Goal: Task Accomplishment & Management: Complete application form

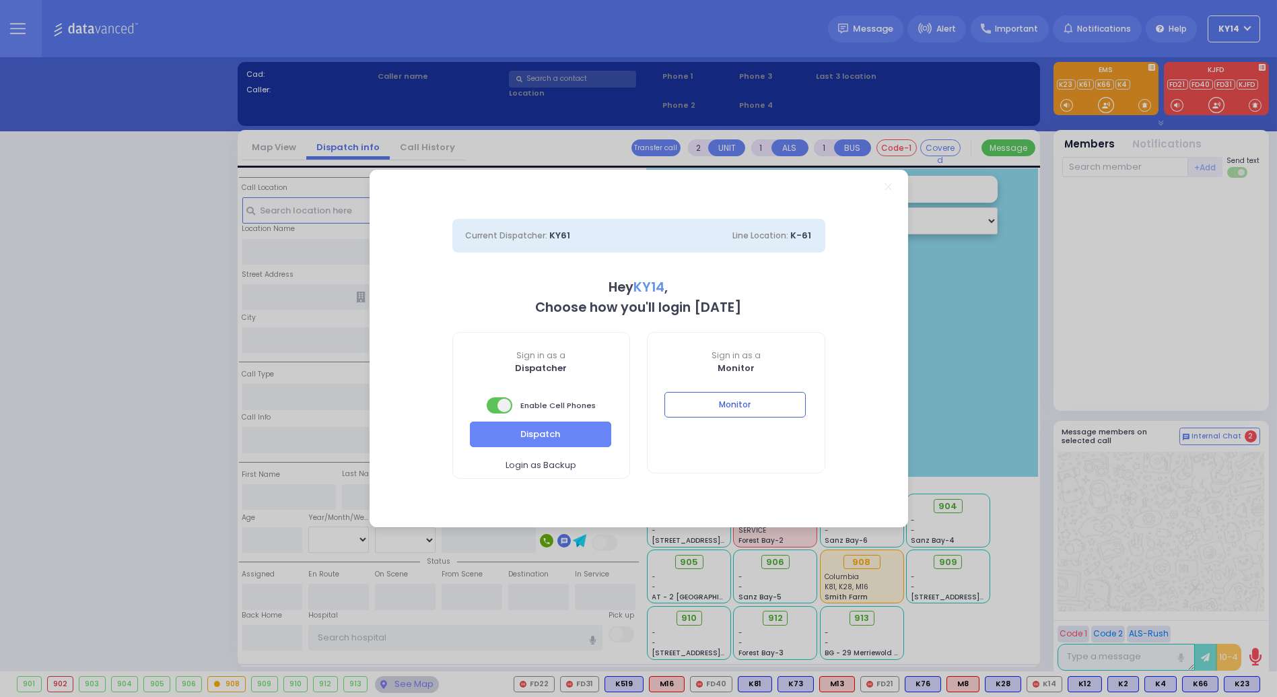
select select "2"
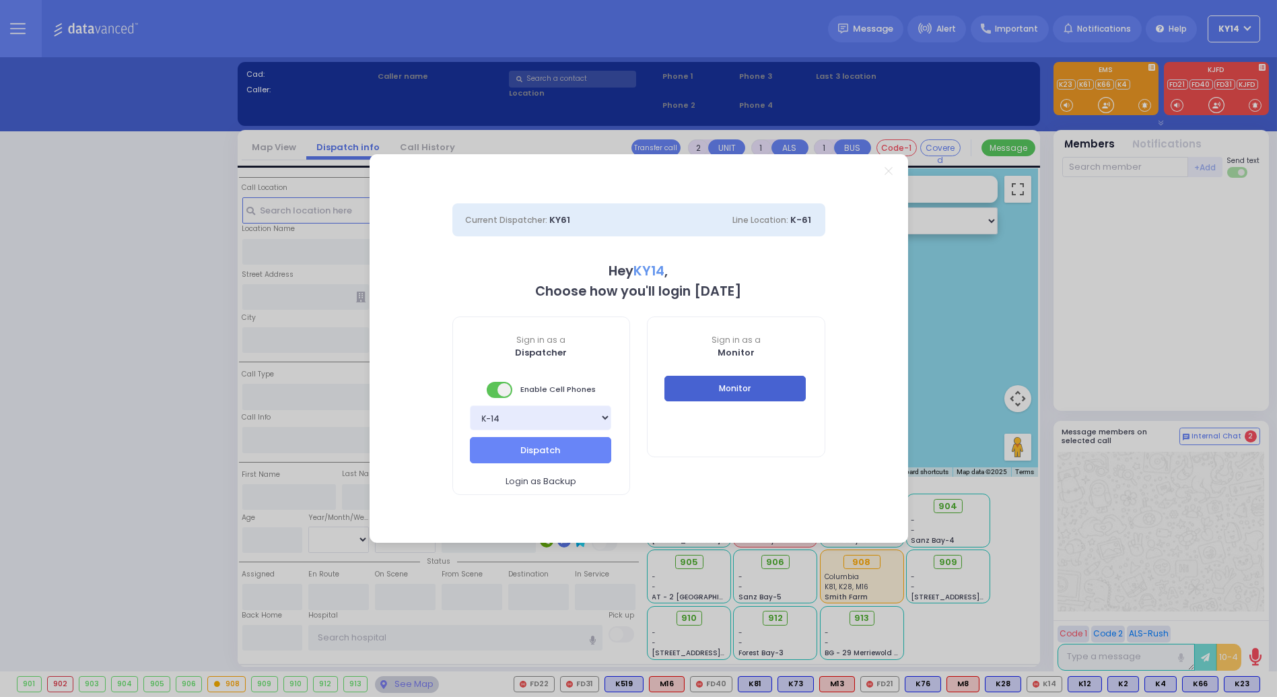
click at [721, 384] on button "Monitor" at bounding box center [735, 389] width 141 height 26
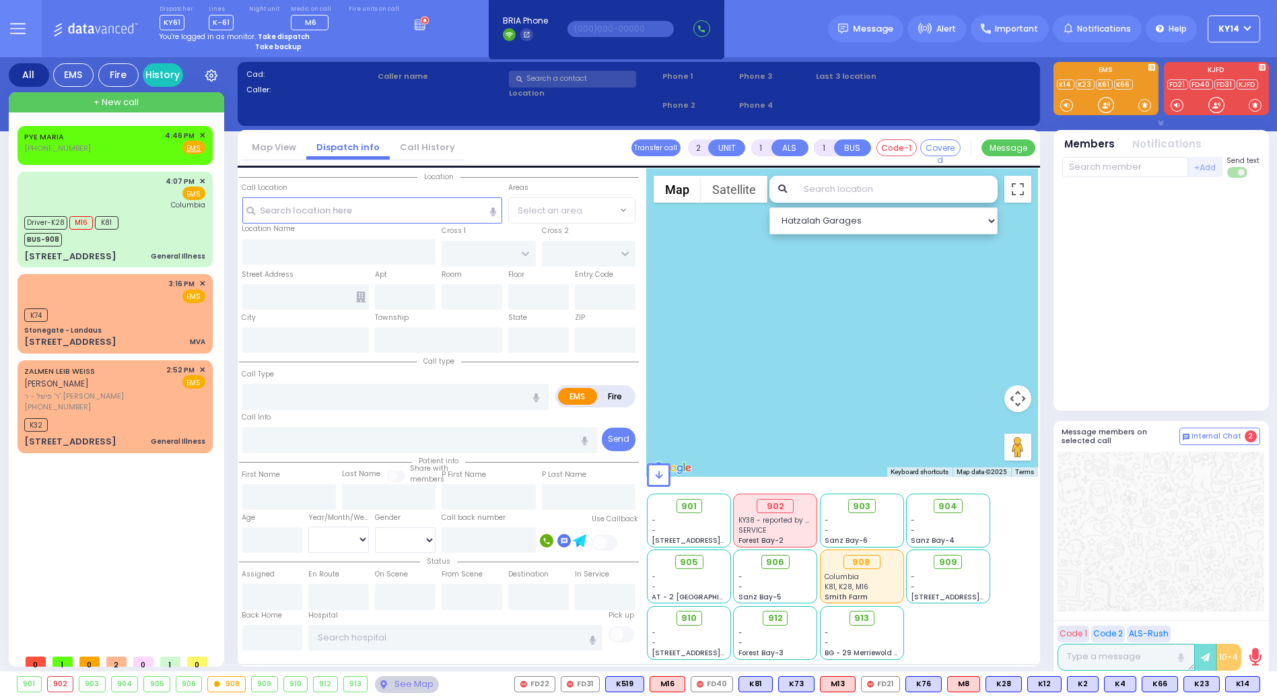
click at [1181, 259] on div at bounding box center [1162, 294] width 198 height 223
click at [121, 299] on div "3:16 PM ✕ EMS" at bounding box center [114, 290] width 181 height 25
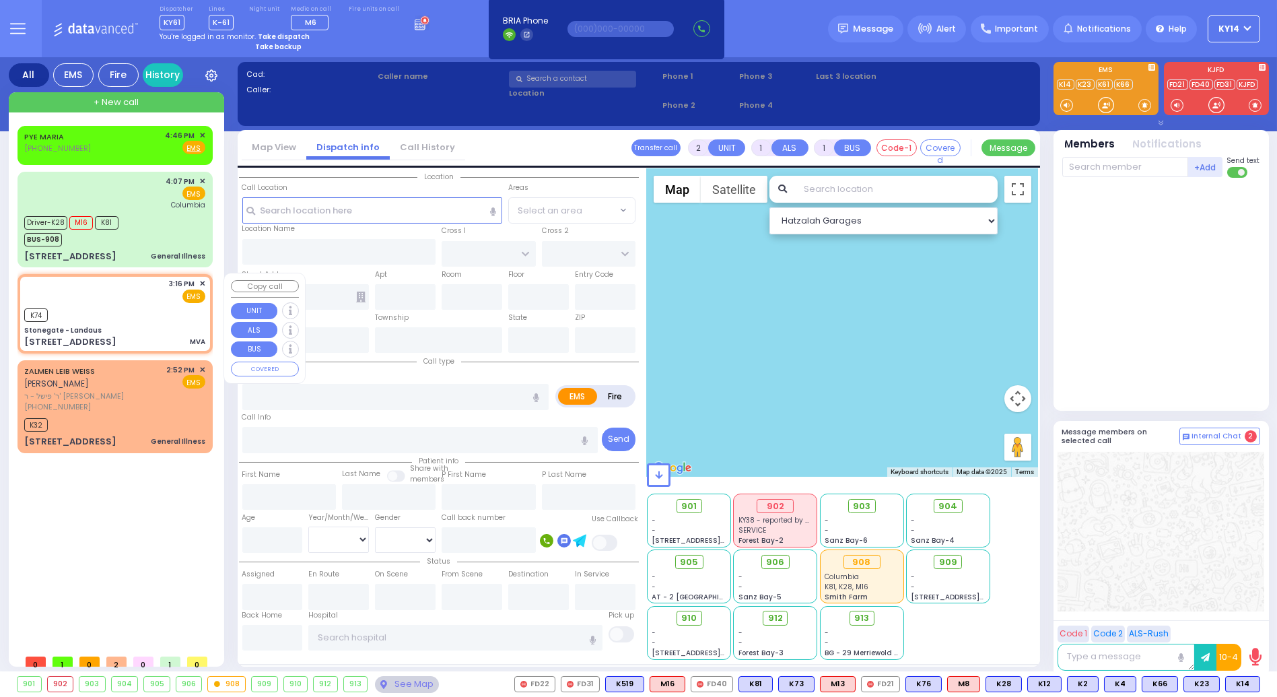
type input "4"
select select
type input "MVA"
radio input "true"
select select
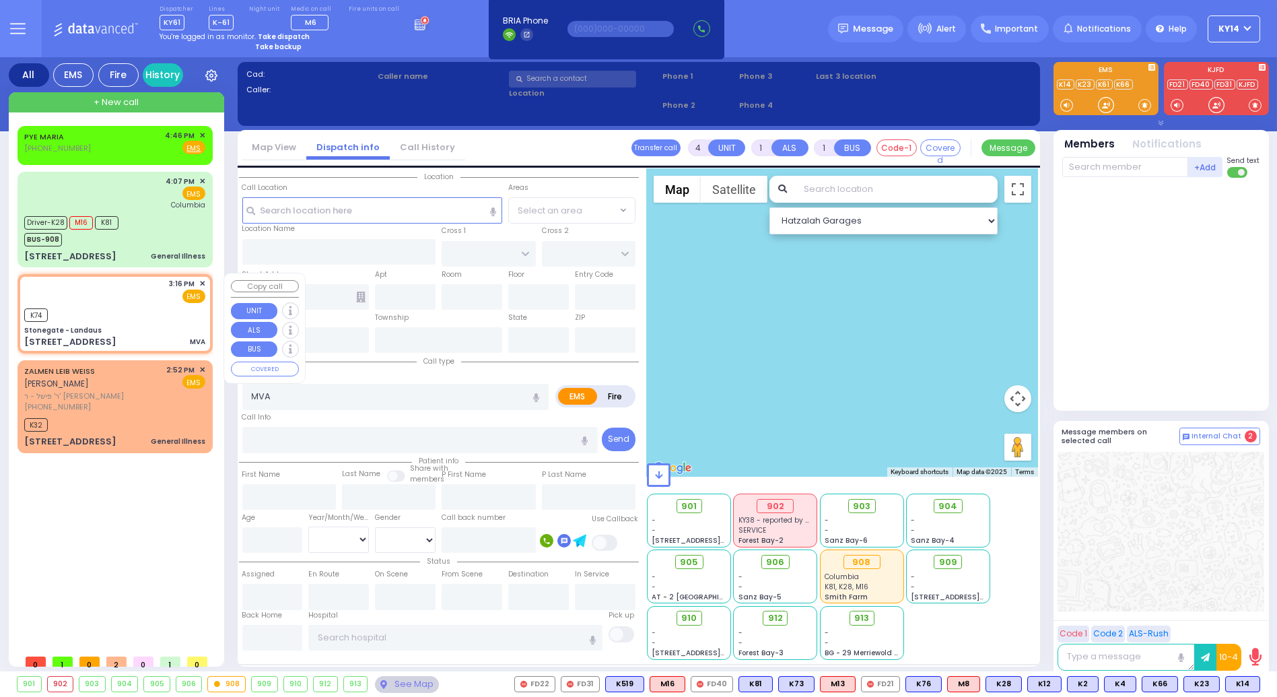
type input "15:16"
type input "15:17"
select select "Hatzalah Garages"
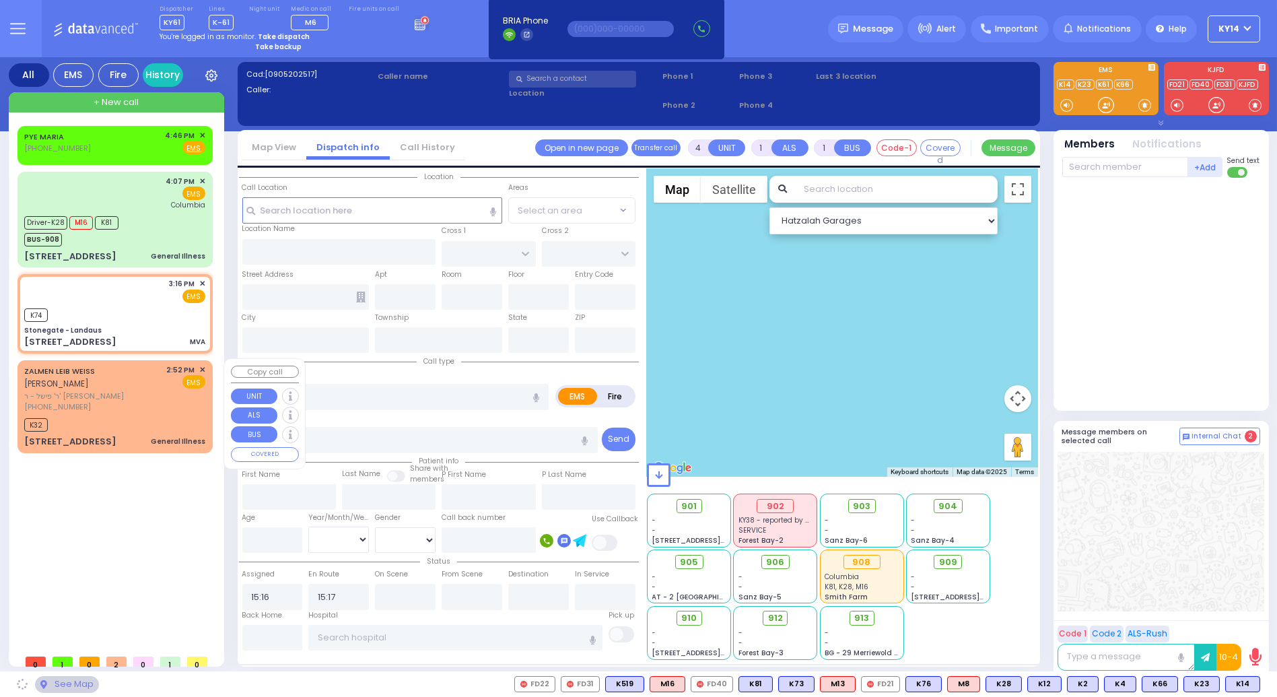
type input "Stonegate - Landaus"
type input "STATE ROUTE 208"
type input "TANAGER RD"
type input "[STREET_ADDRESS]"
type input "Monroe"
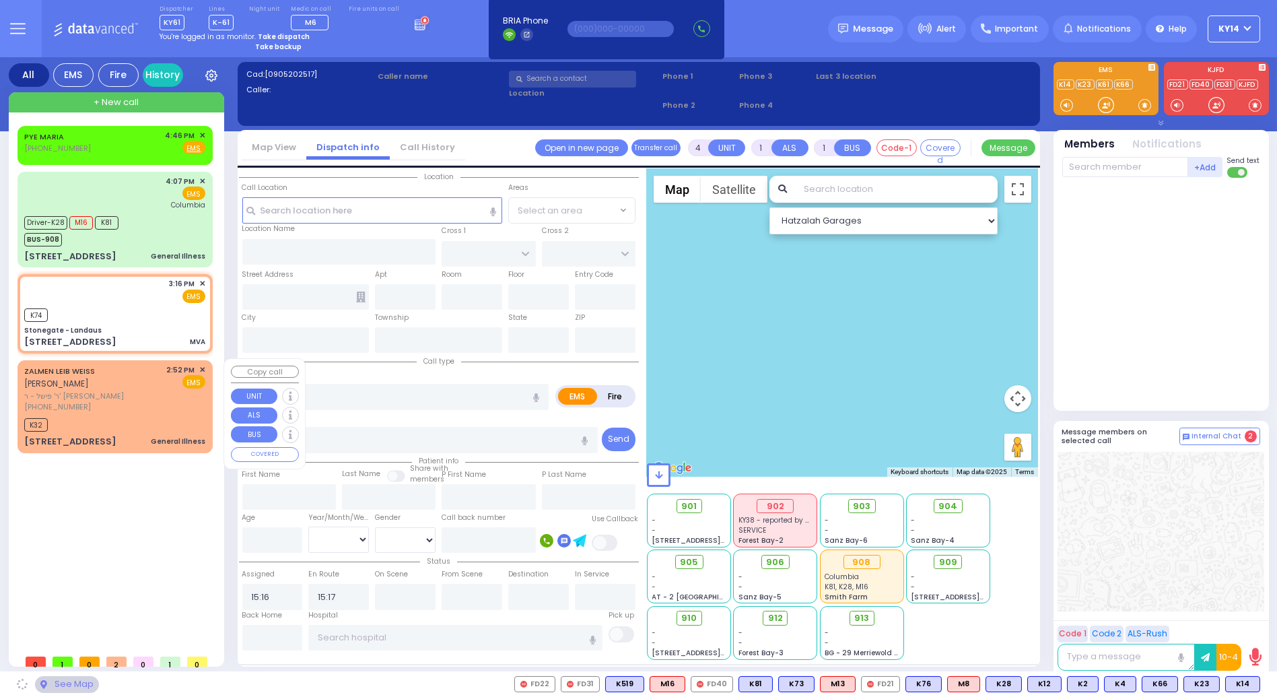
type input "[US_STATE]"
type input "10950"
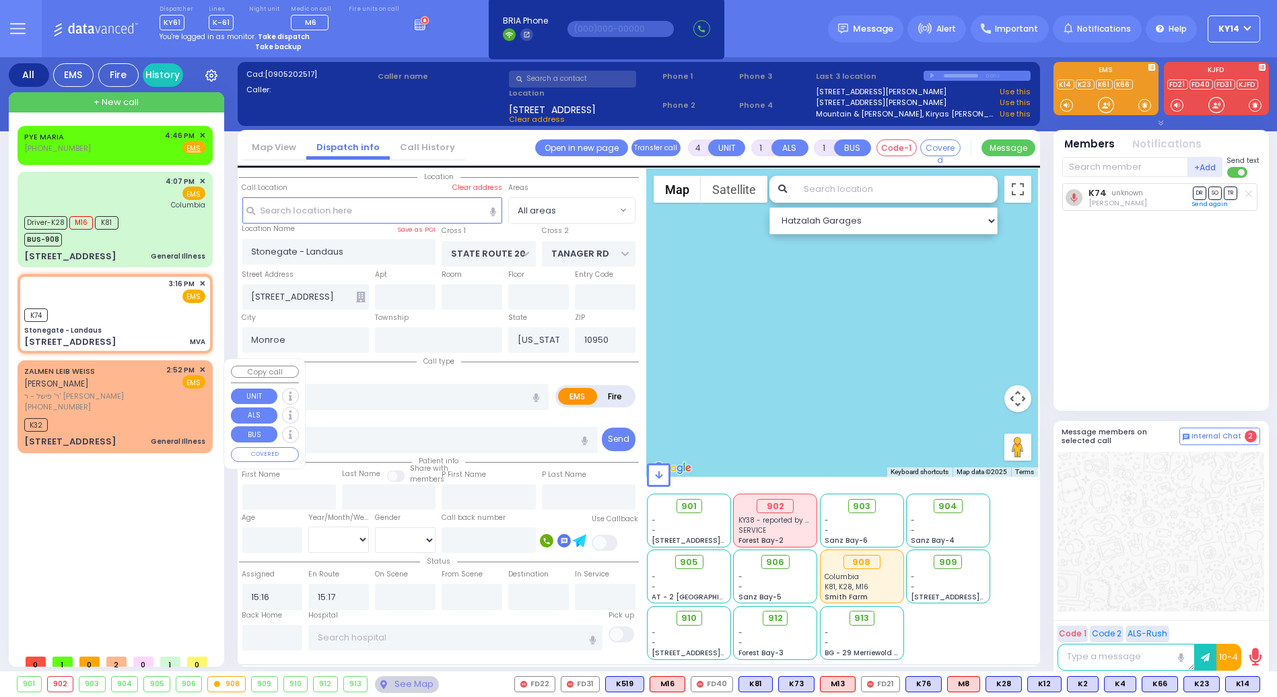
click at [137, 401] on div "[PHONE_NUMBER]" at bounding box center [93, 406] width 138 height 11
type input "1"
type input "0"
select select
type input "General Illness"
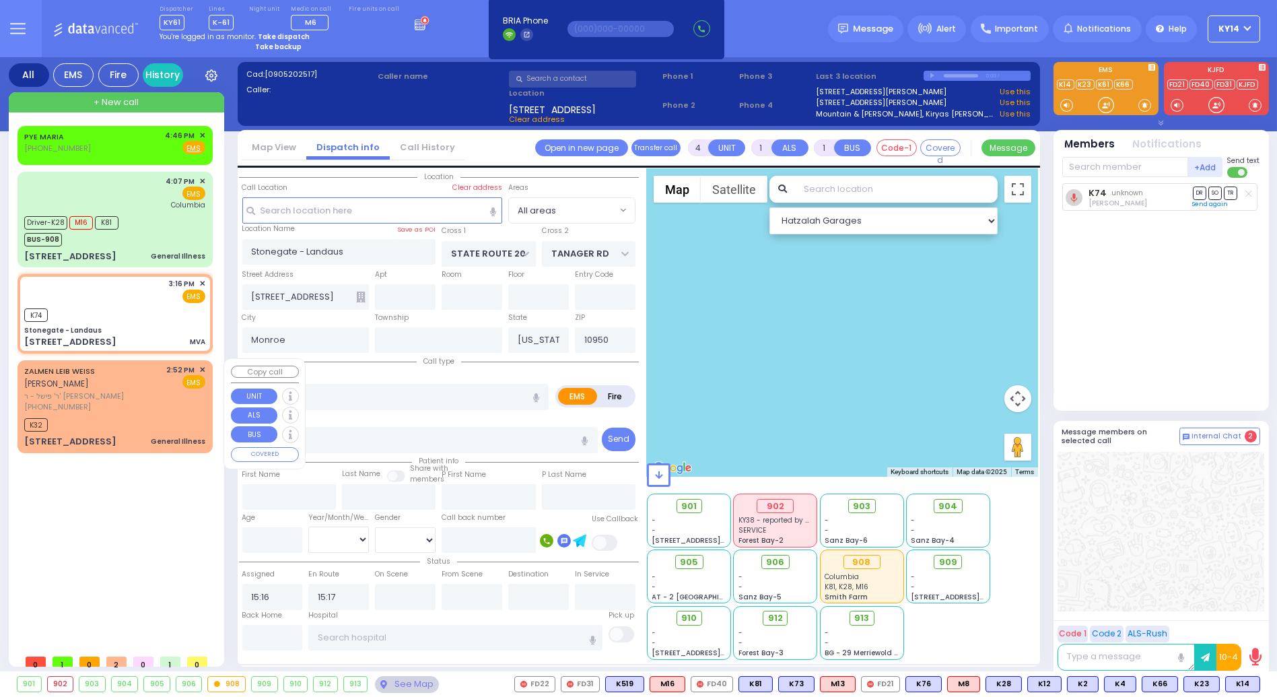
radio input "true"
type input "[PERSON_NAME]"
select select
type input "14:52"
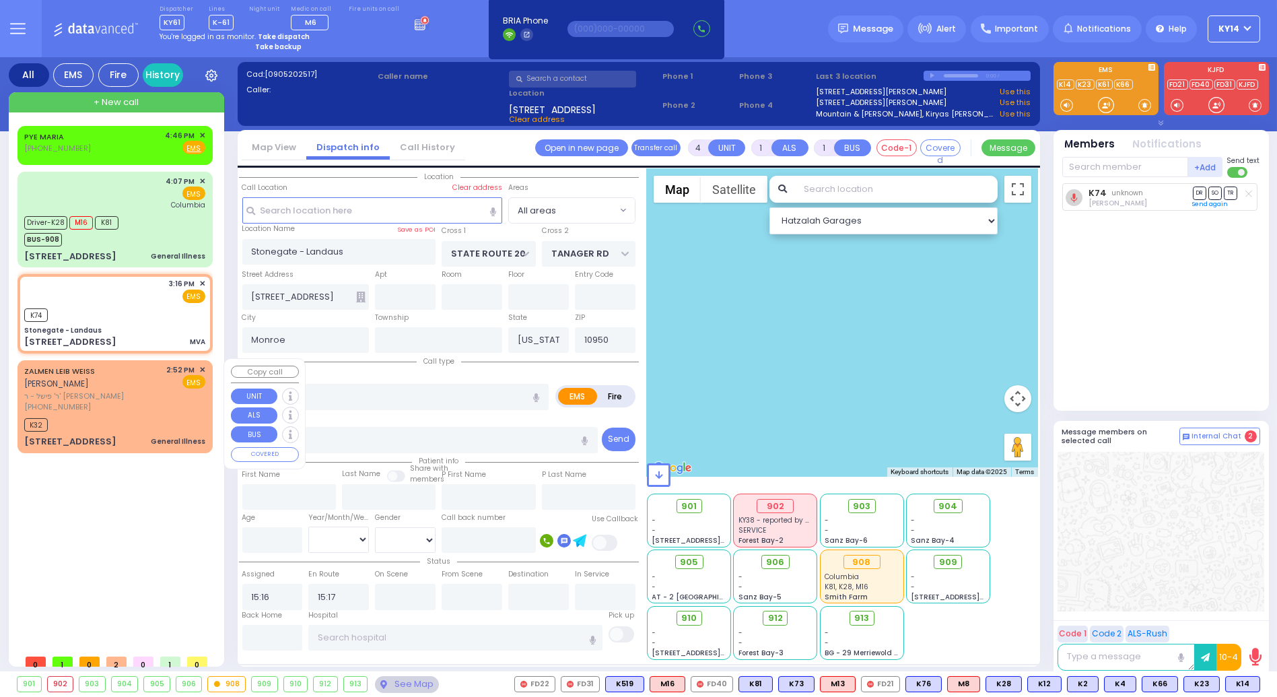
type input "14:57"
select select "Hatzalah Garages"
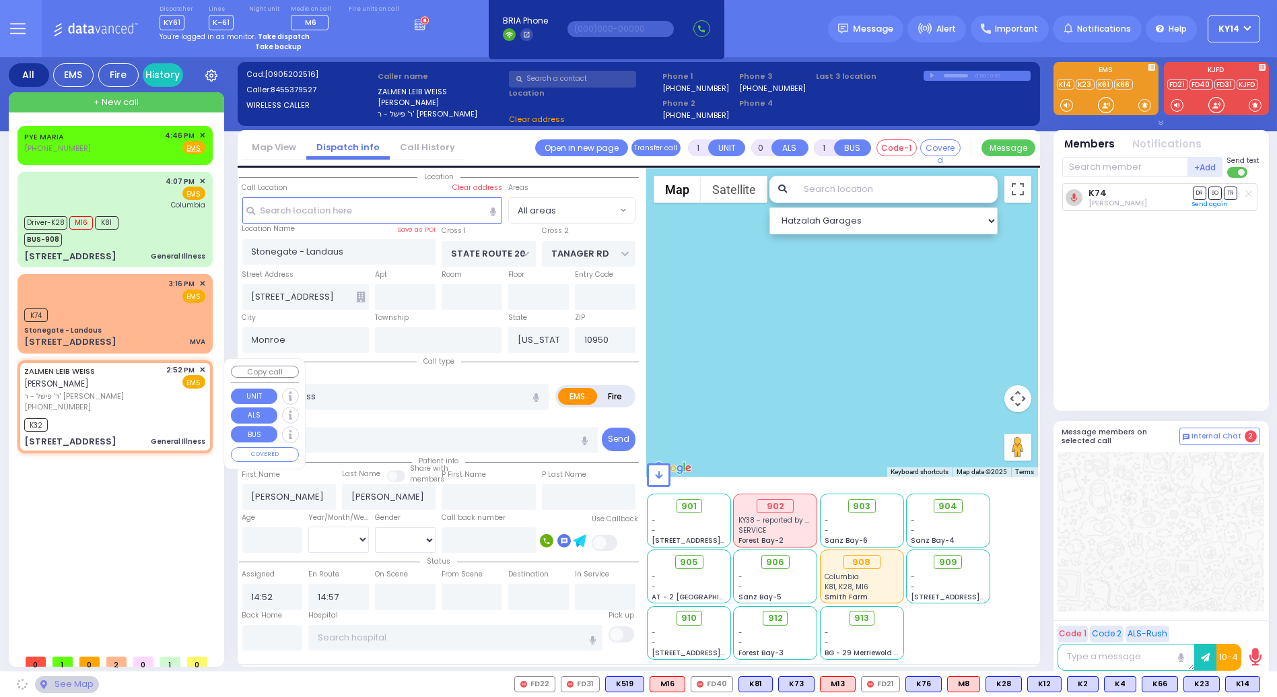
type input "[STREET_ADDRESS]"
type input "[PERSON_NAME]"
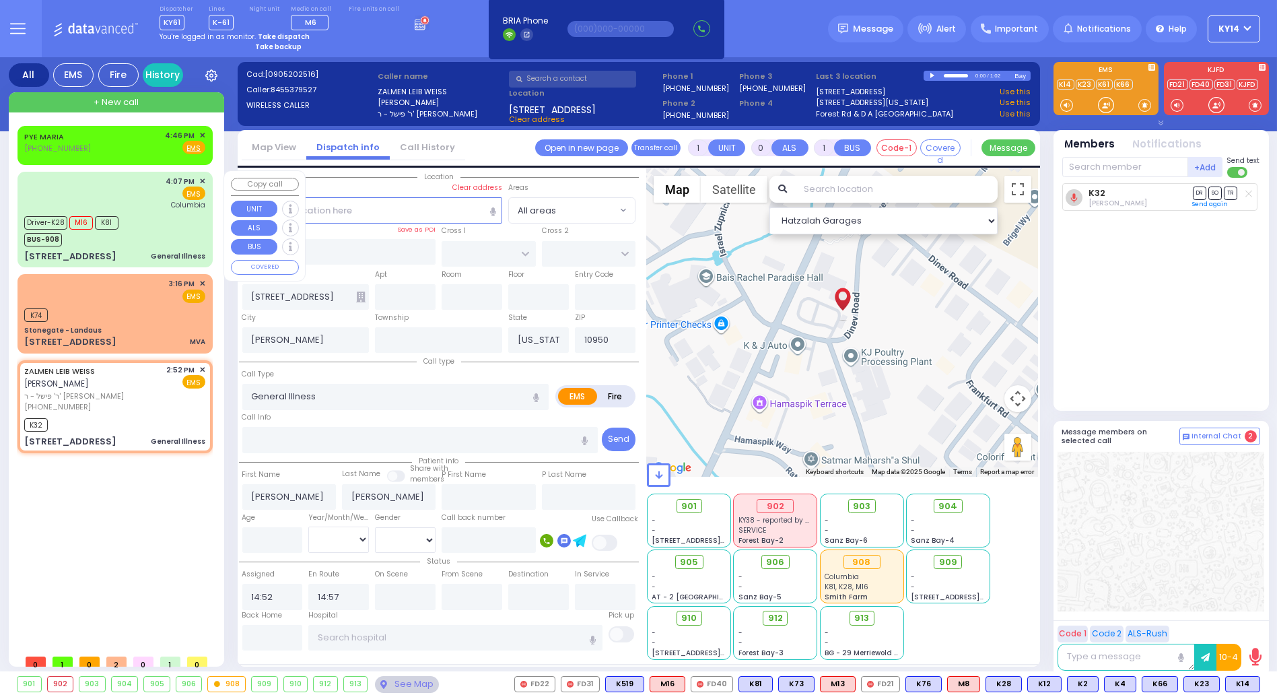
drag, startPoint x: 152, startPoint y: 203, endPoint x: 147, endPoint y: 219, distance: 16.8
click at [147, 219] on div "Driver-K28 M16 K81 BUS-908" at bounding box center [114, 230] width 181 height 34
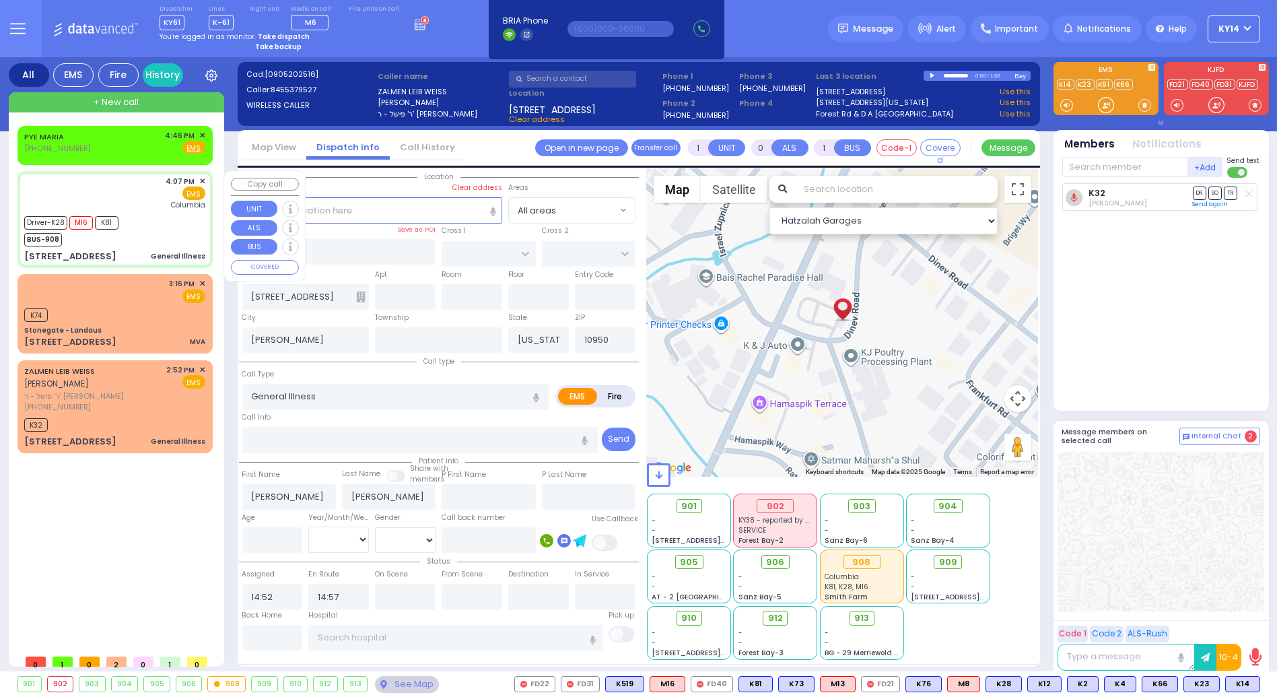
type input "6"
select select
radio input "true"
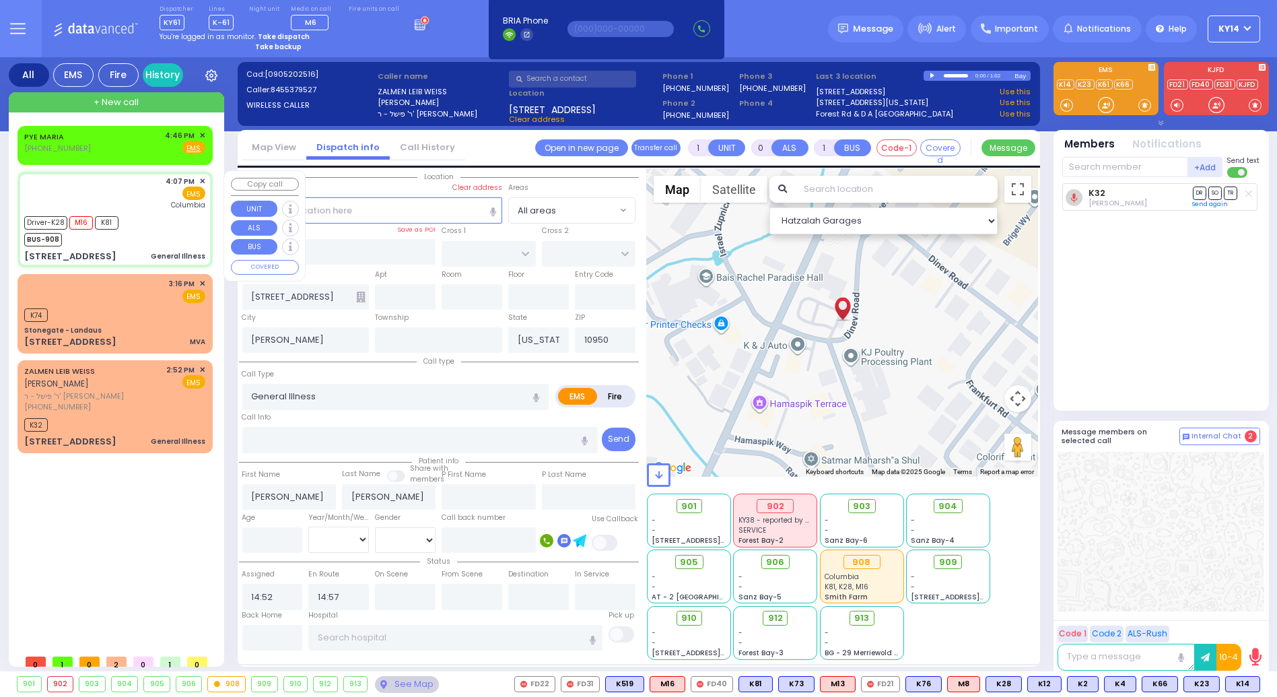
type input "Chaim"
type input "Smilowitz"
type input "6"
select select "Month"
select select "[DEMOGRAPHIC_DATA]"
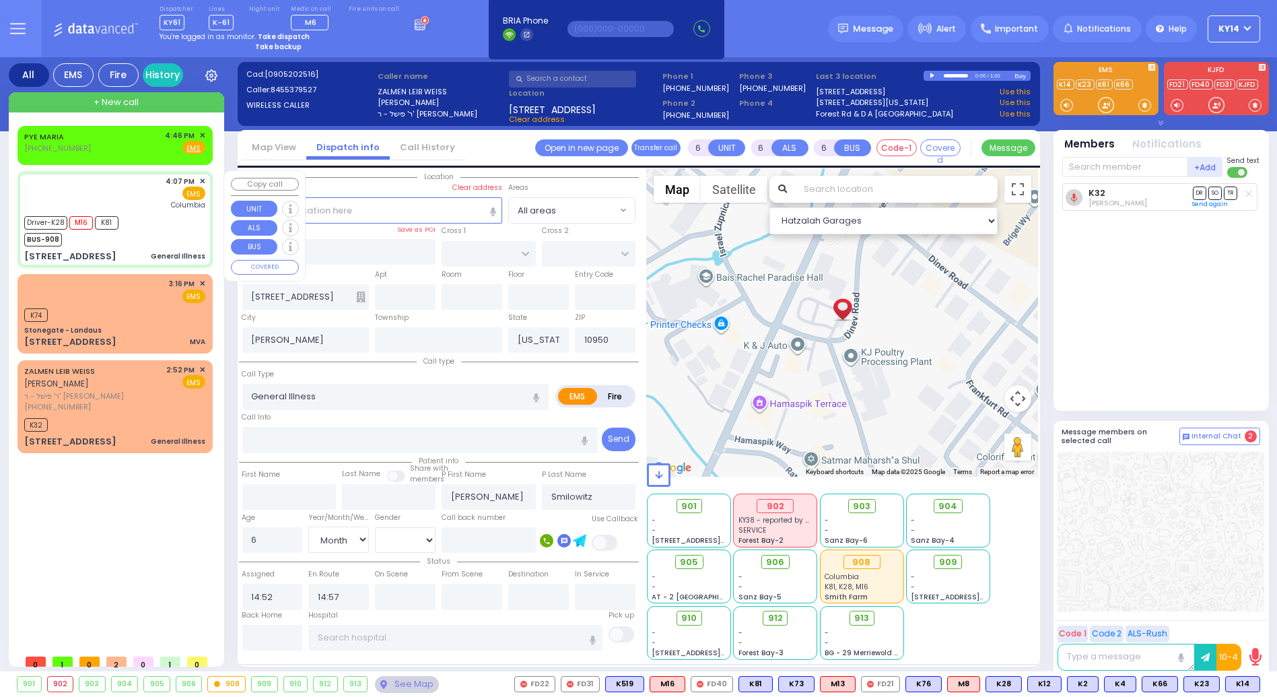
type input "16:07"
type input "16:08"
type input "16:10"
type input "16:30"
type input "17:15"
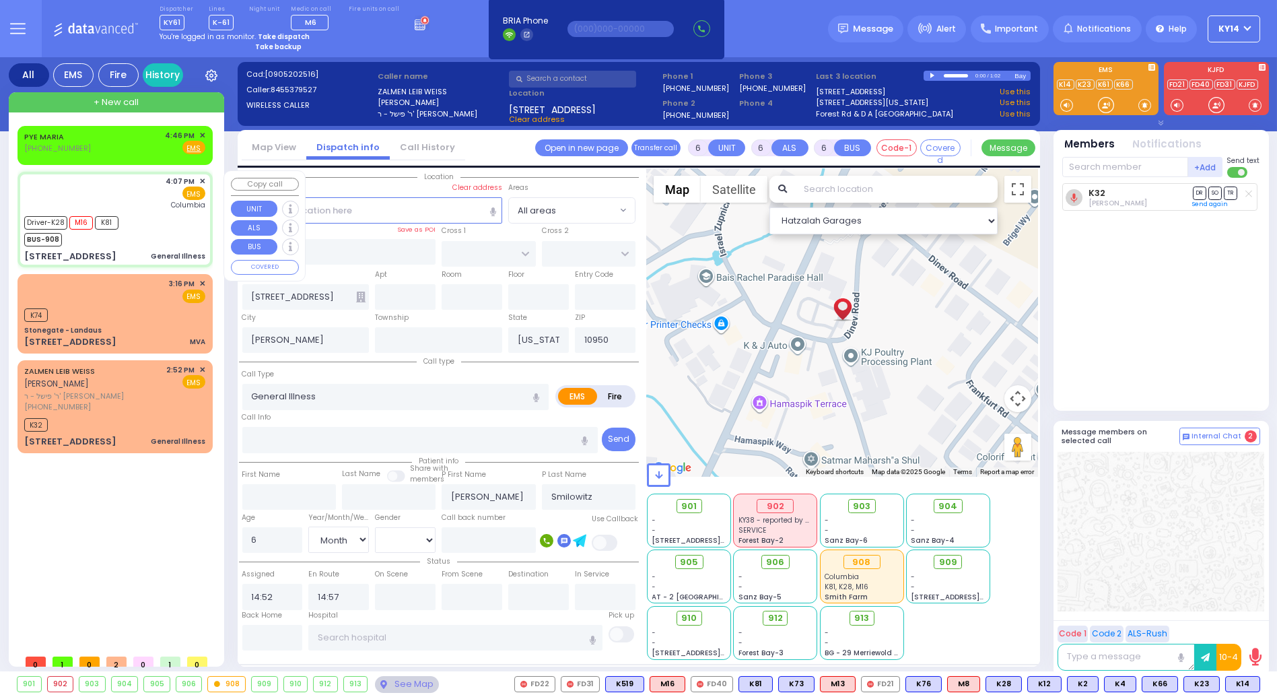
type input "17:25"
type input "New York Presbyterian Hospital- Columbia Campus"
select select "Hatzalah Garages"
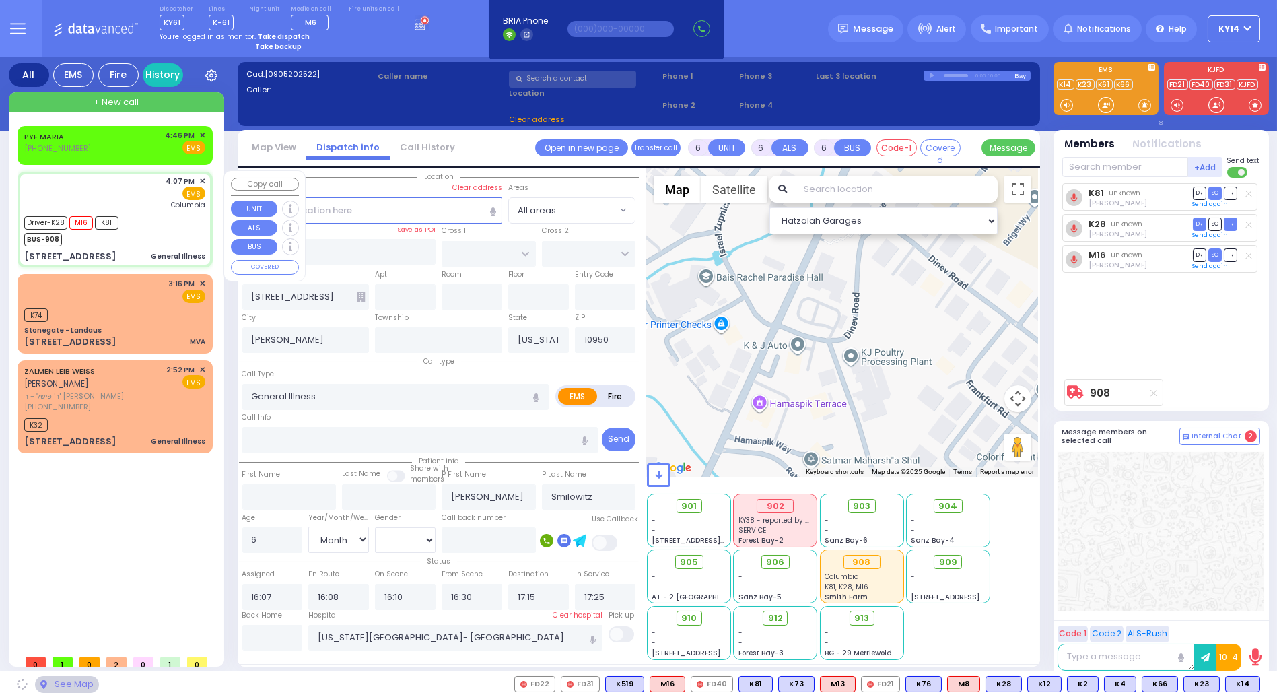
type input "STRAWBERRY DR"
type input "BRIARWAY ST"
type input "[STREET_ADDRESS]"
type input "Monroe"
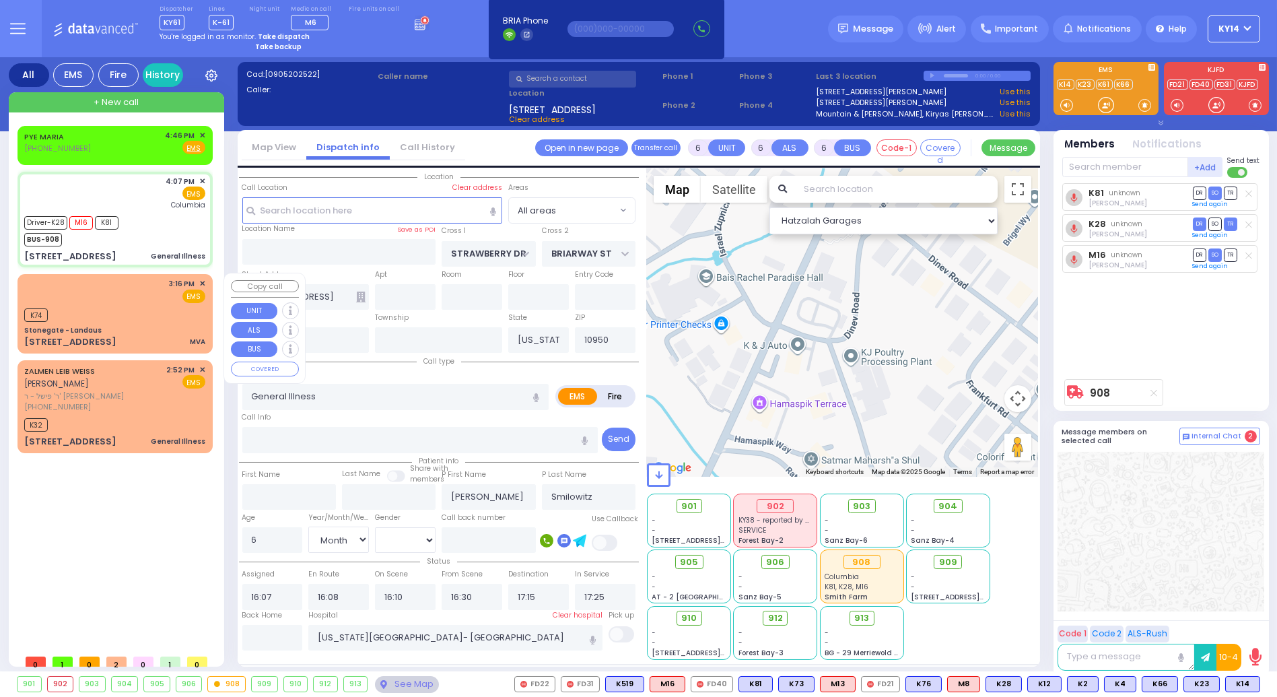
click at [149, 306] on div "K74" at bounding box center [114, 313] width 181 height 17
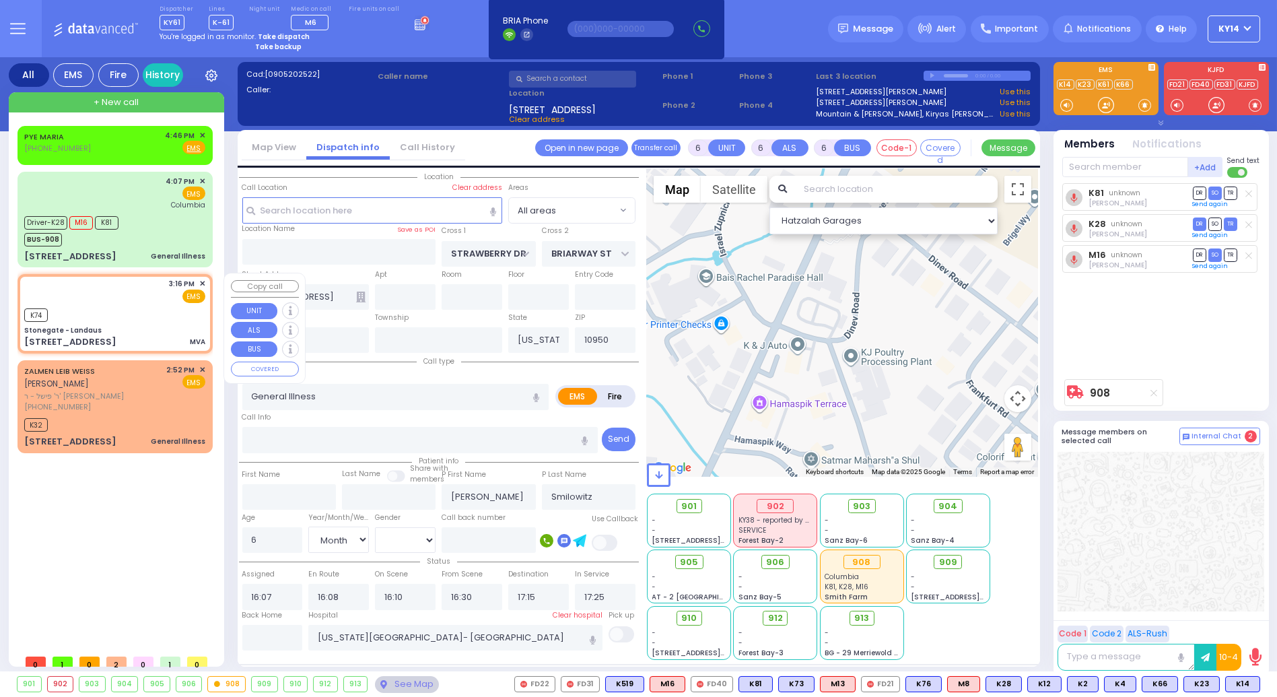
type input "4"
type input "1"
select select
type input "MVA"
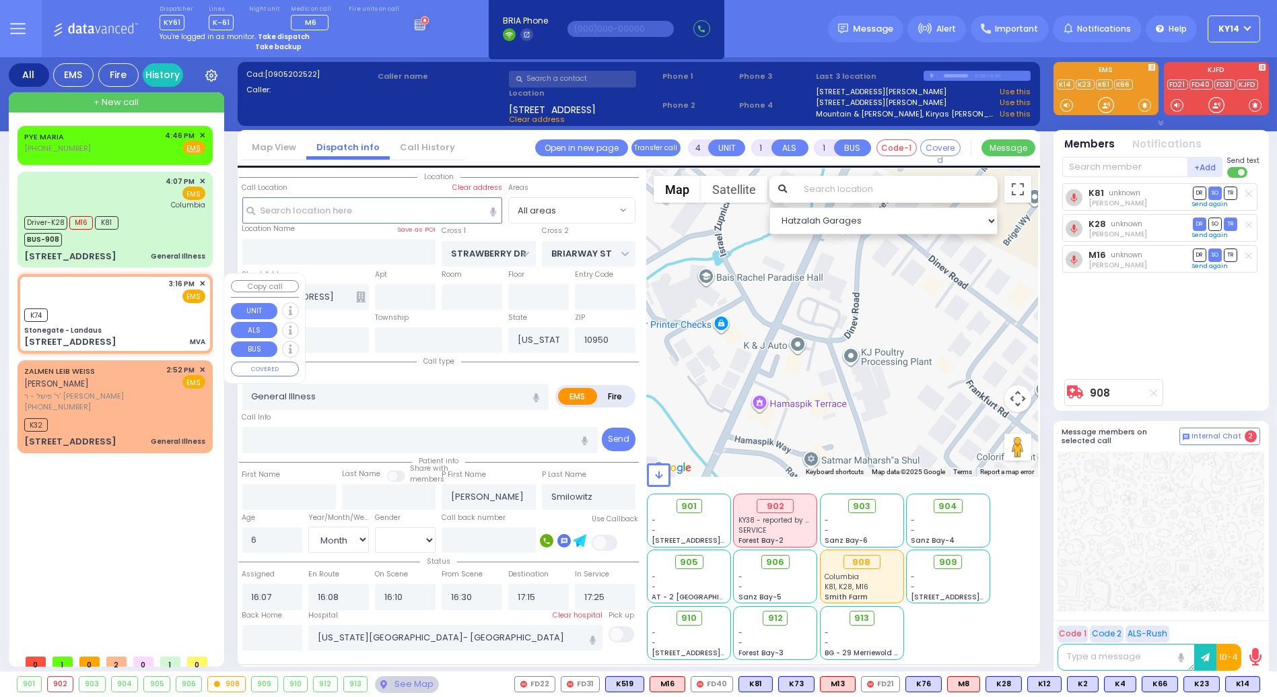
radio input "true"
select select
type input "15:16"
type input "15:17"
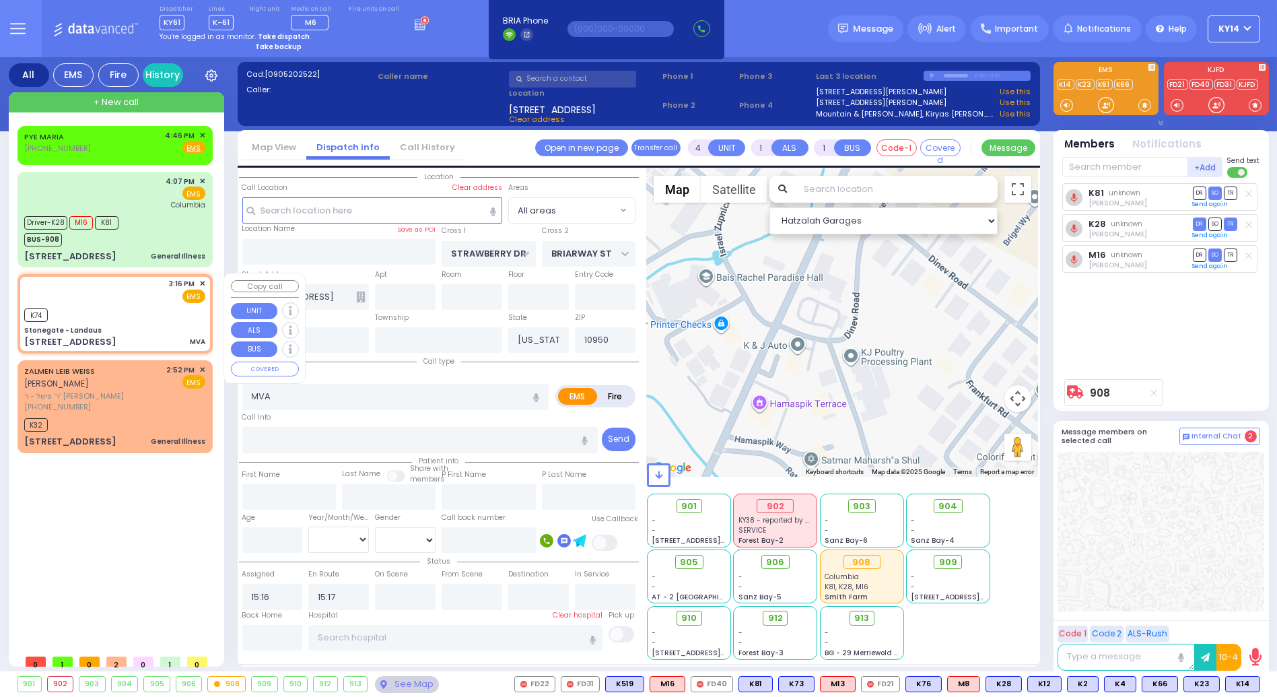
select select "Hatzalah Garages"
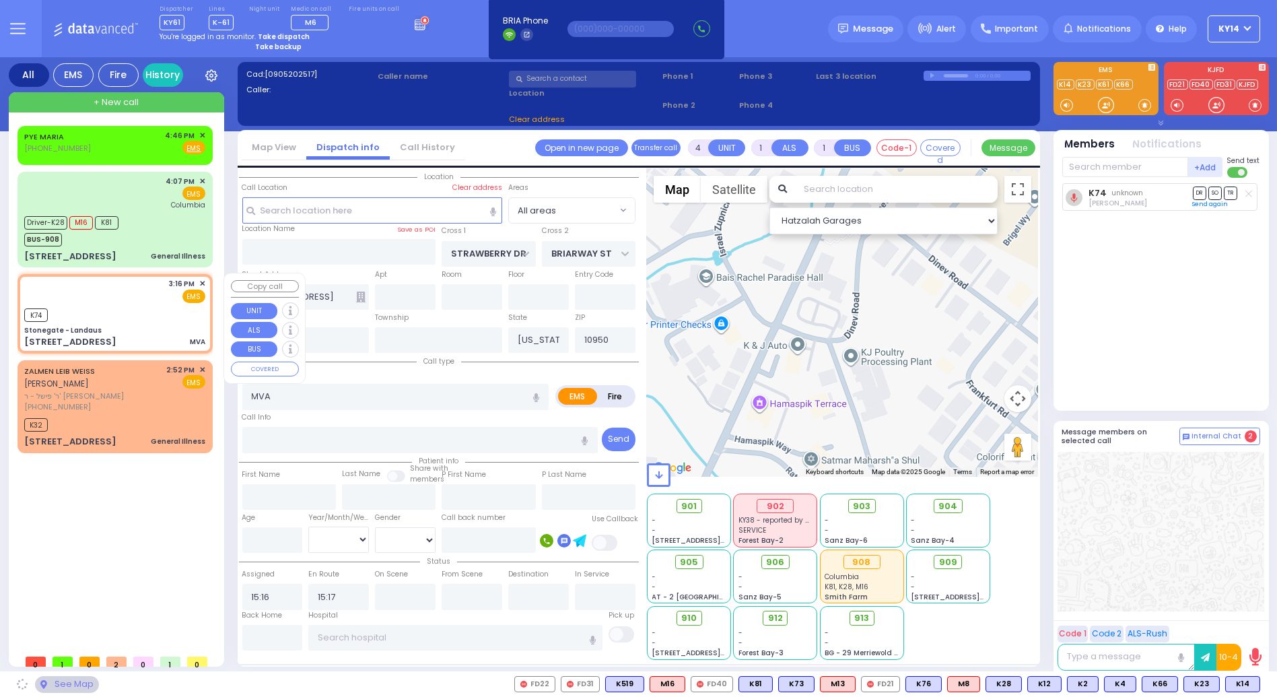
type input "Stonegate - Landaus"
type input "STATE ROUTE 208"
type input "TANAGER RD"
type input "[STREET_ADDRESS]"
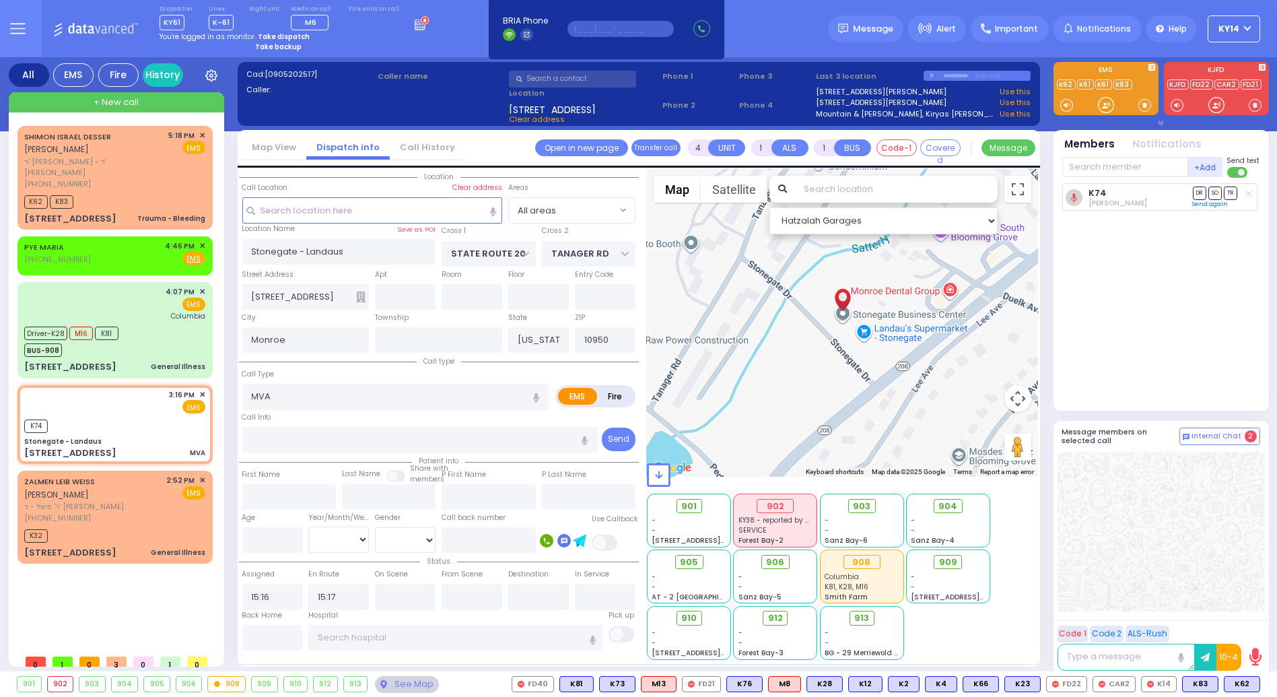
click at [620, 31] on input "text" at bounding box center [621, 29] width 106 height 16
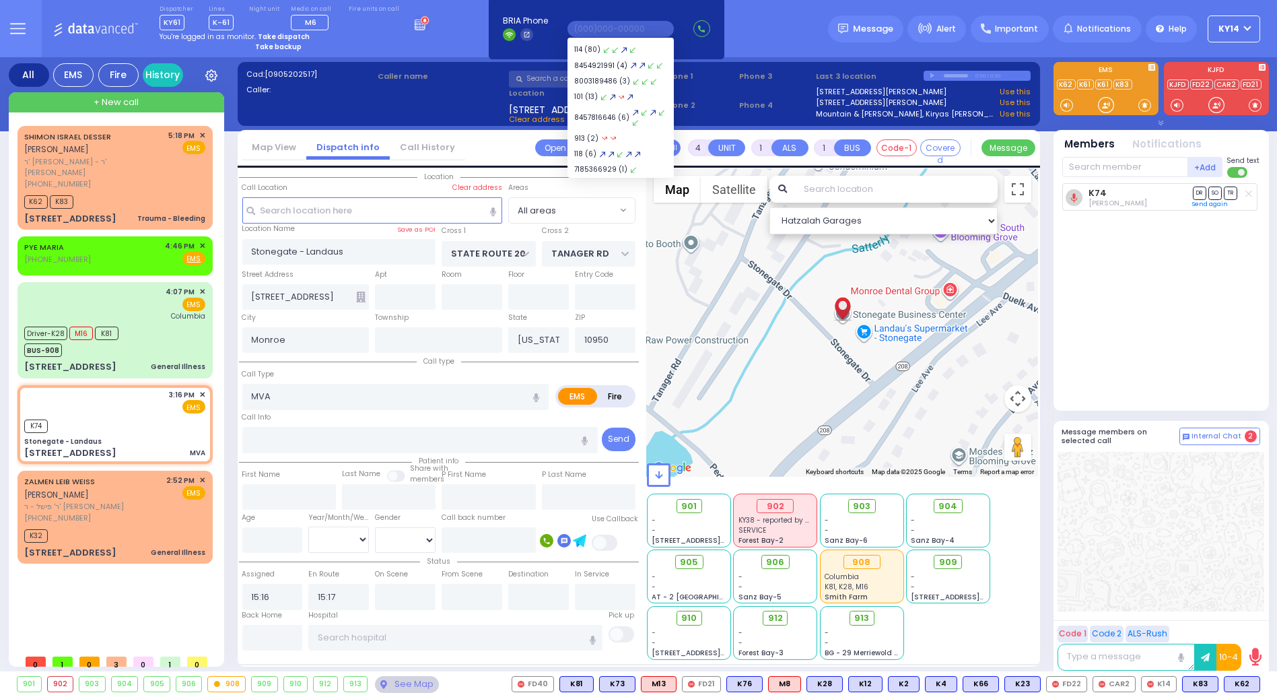
click at [428, 32] on div "Dispatcher KY61 shift has started. Are you ? Lines K-61" at bounding box center [638, 28] width 1277 height 57
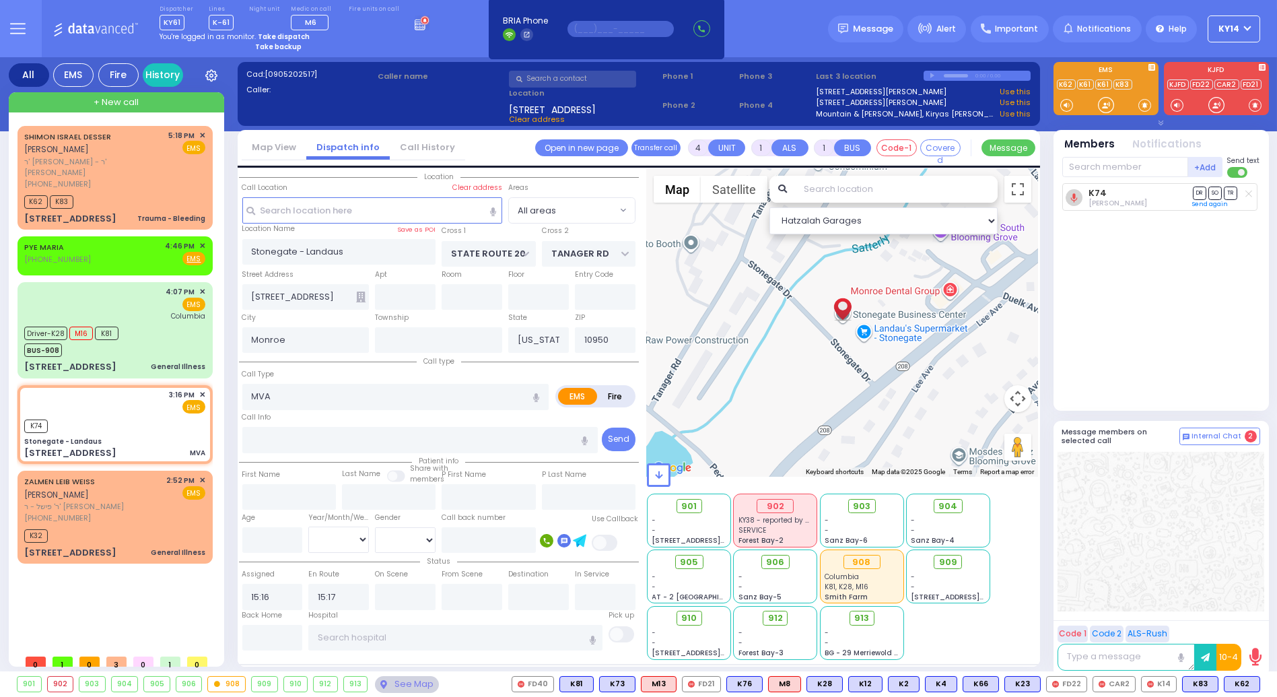
click at [578, 24] on input "text" at bounding box center [621, 29] width 106 height 16
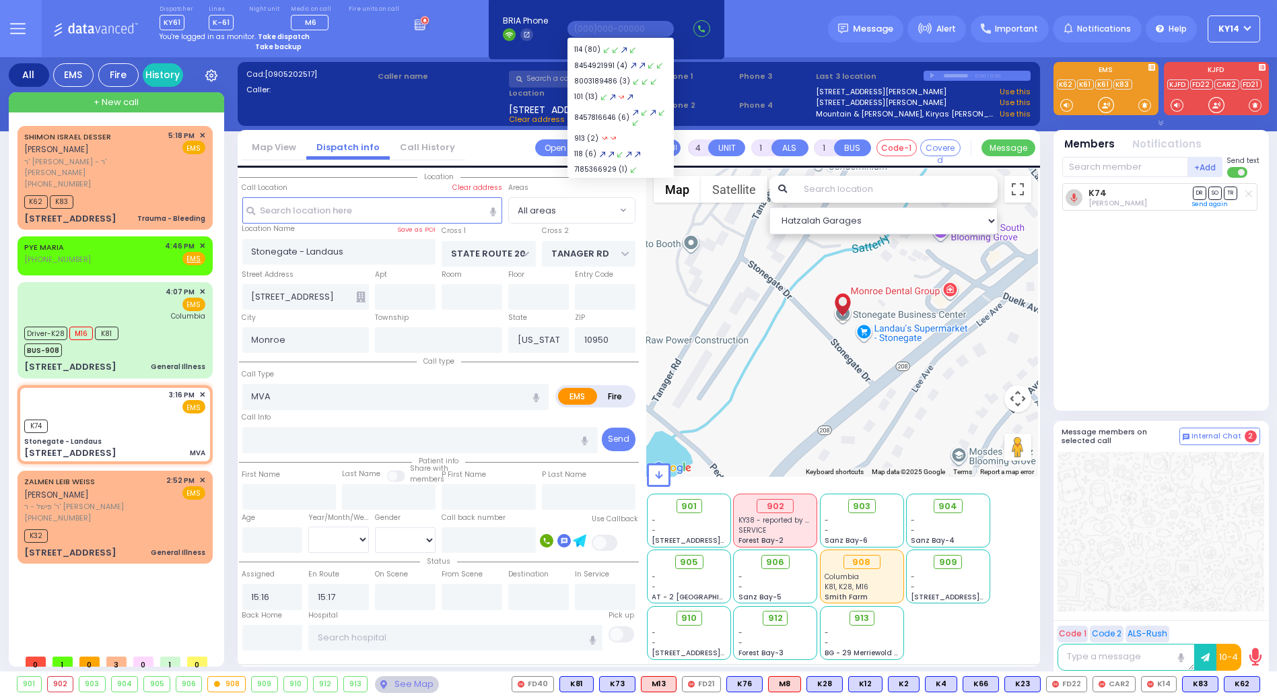
click at [464, 31] on div "Dispatcher KY61 shift has started. Are you ? Lines K-61" at bounding box center [638, 28] width 1277 height 57
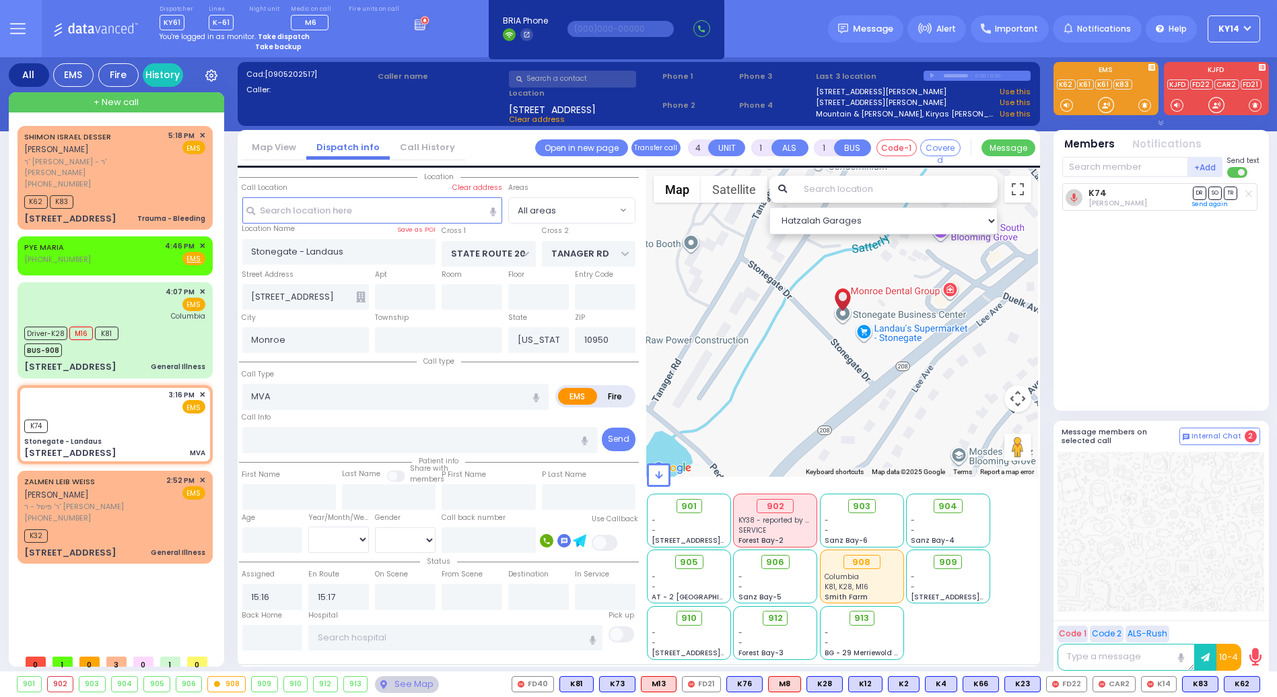
click at [814, 193] on input "text" at bounding box center [896, 189] width 203 height 27
click at [798, 216] on select "Hatzalah Garages" at bounding box center [884, 220] width 228 height 27
click at [795, 217] on select "Hatzalah Garages 3.4 mi - 8 mins - BAY - FOREST GARAGE" at bounding box center [884, 220] width 228 height 27
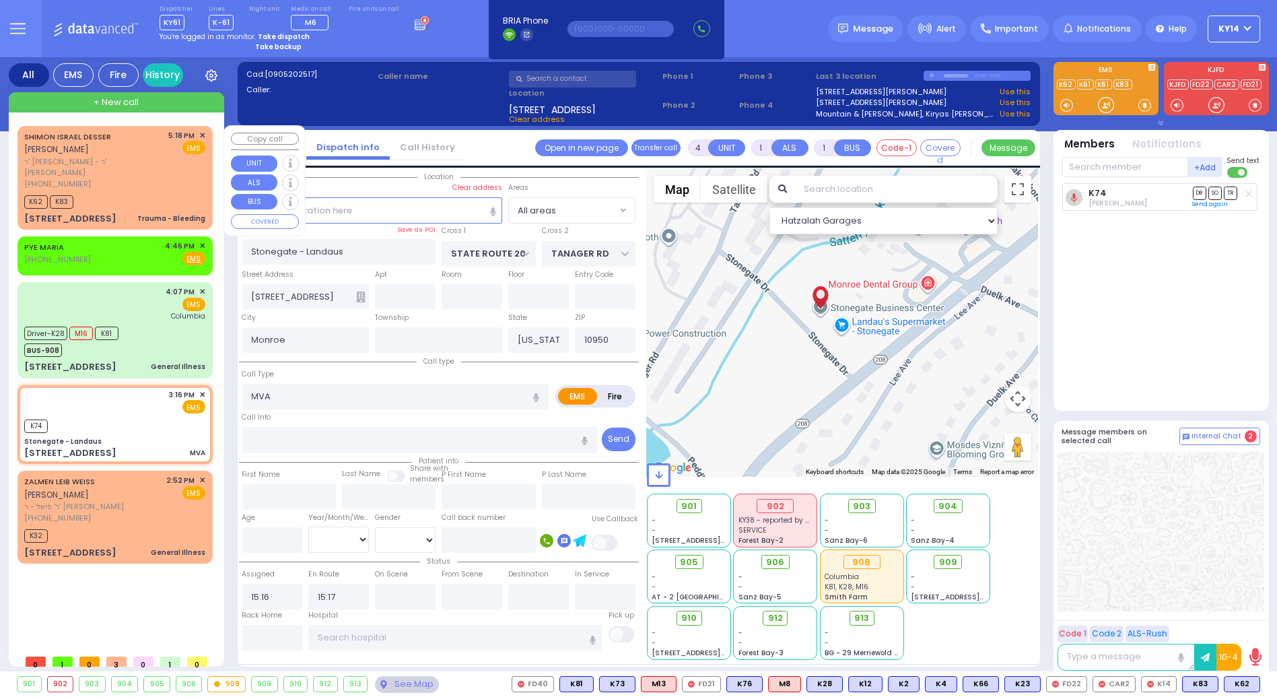
click at [123, 192] on div "K62 K83" at bounding box center [114, 200] width 181 height 17
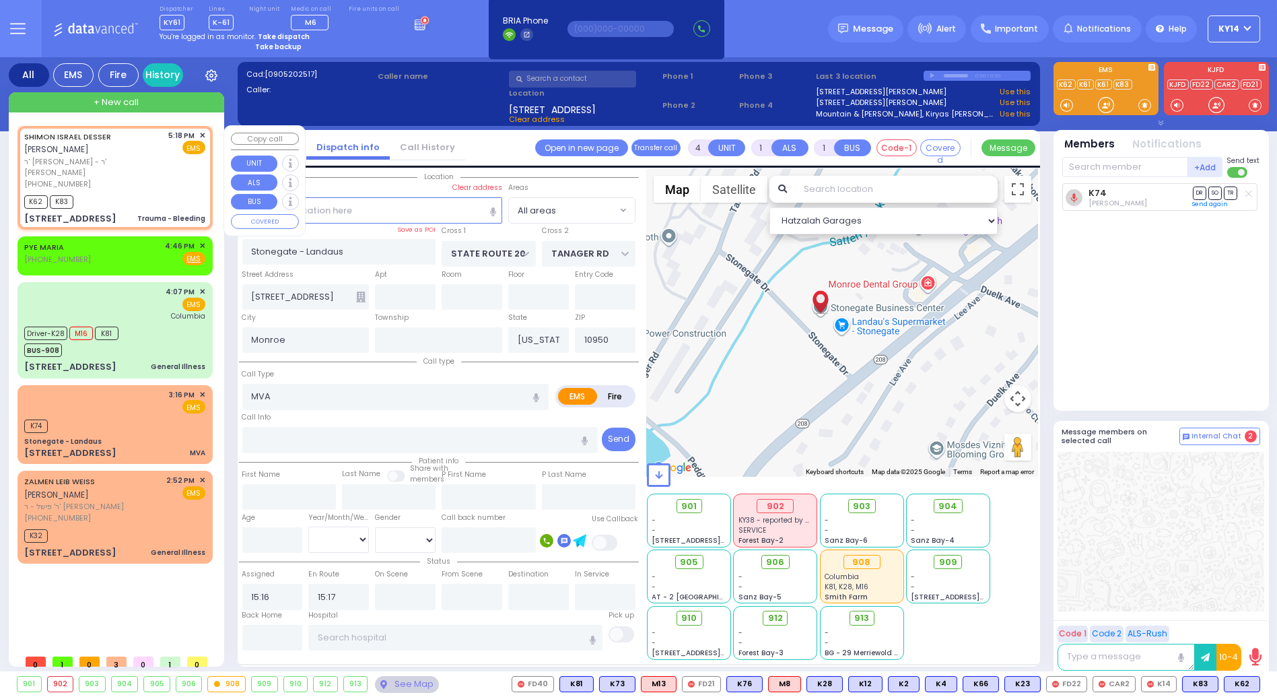
type input "2"
select select
type input "Trauma - Bleeding"
radio input "true"
type input "SHIMON ISRAEL"
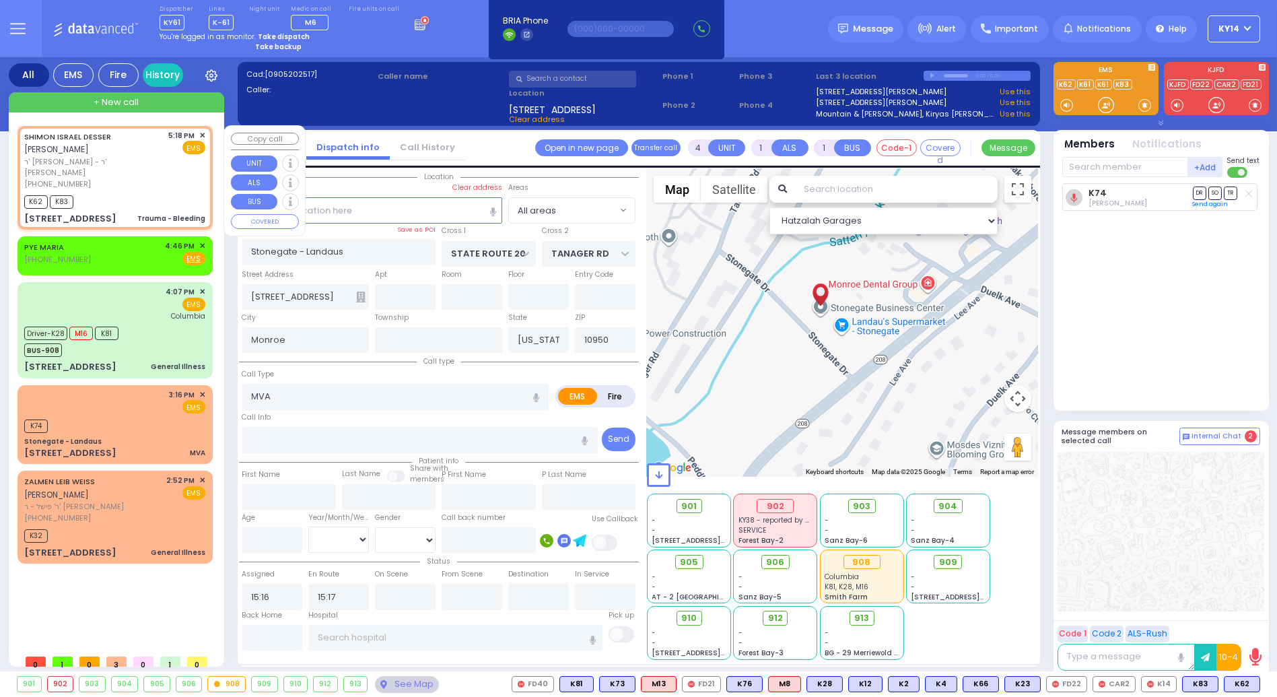
type input "DESSER"
select select
type input "17:18"
type input "17:20"
type input "8 MERON DR"
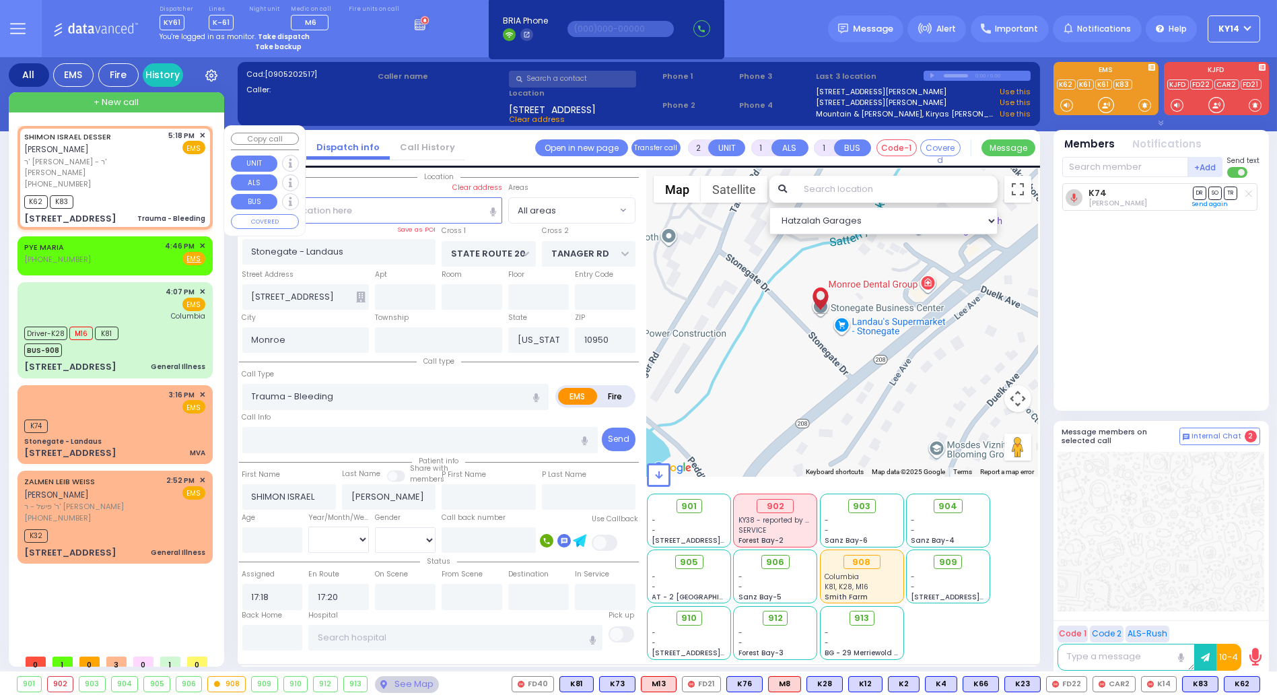
type input "201"
type input "MONROE"
select select "Hatzalah Garages"
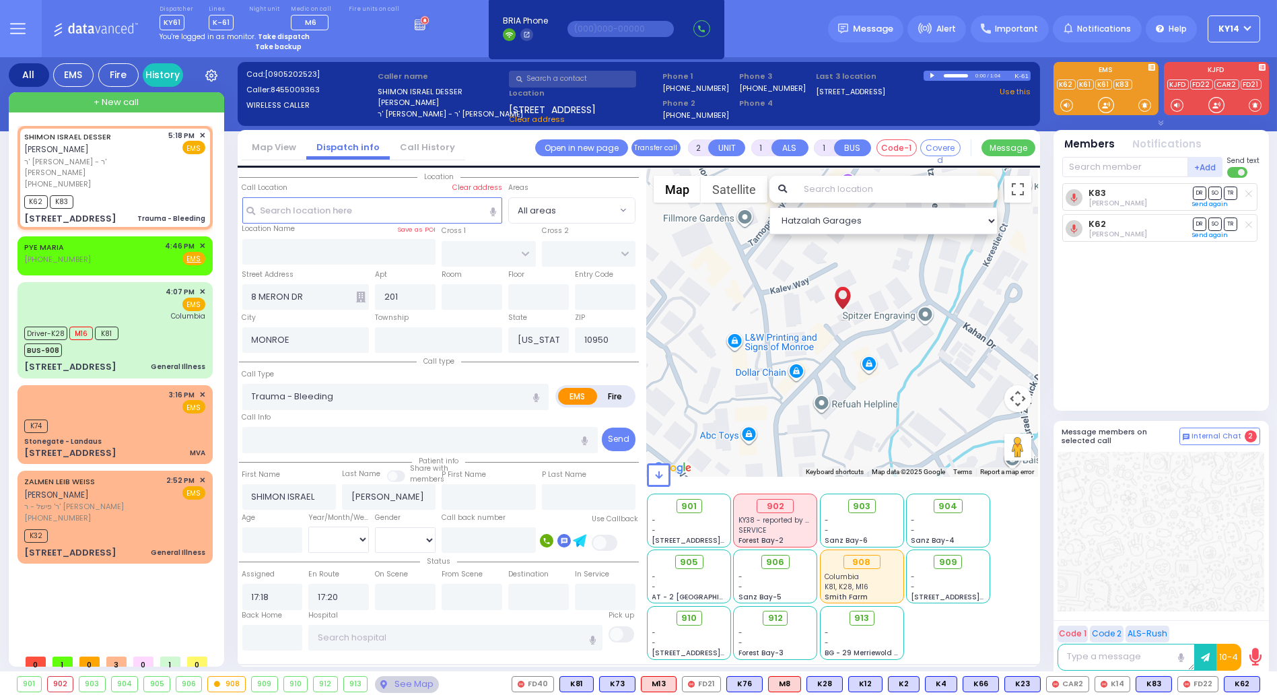
click at [661, 501] on div "901" at bounding box center [690, 507] width 74 height 17
drag, startPoint x: 524, startPoint y: 579, endPoint x: 814, endPoint y: 26, distance: 625.0
click at [814, 26] on div "Dispatcher KY61 shift has started. Are you ? Lines K-61" at bounding box center [638, 28] width 1277 height 57
click at [817, 187] on input "text" at bounding box center [896, 189] width 203 height 27
click at [133, 306] on div "4:07 PM ✕ EMS Columbia" at bounding box center [114, 303] width 181 height 35
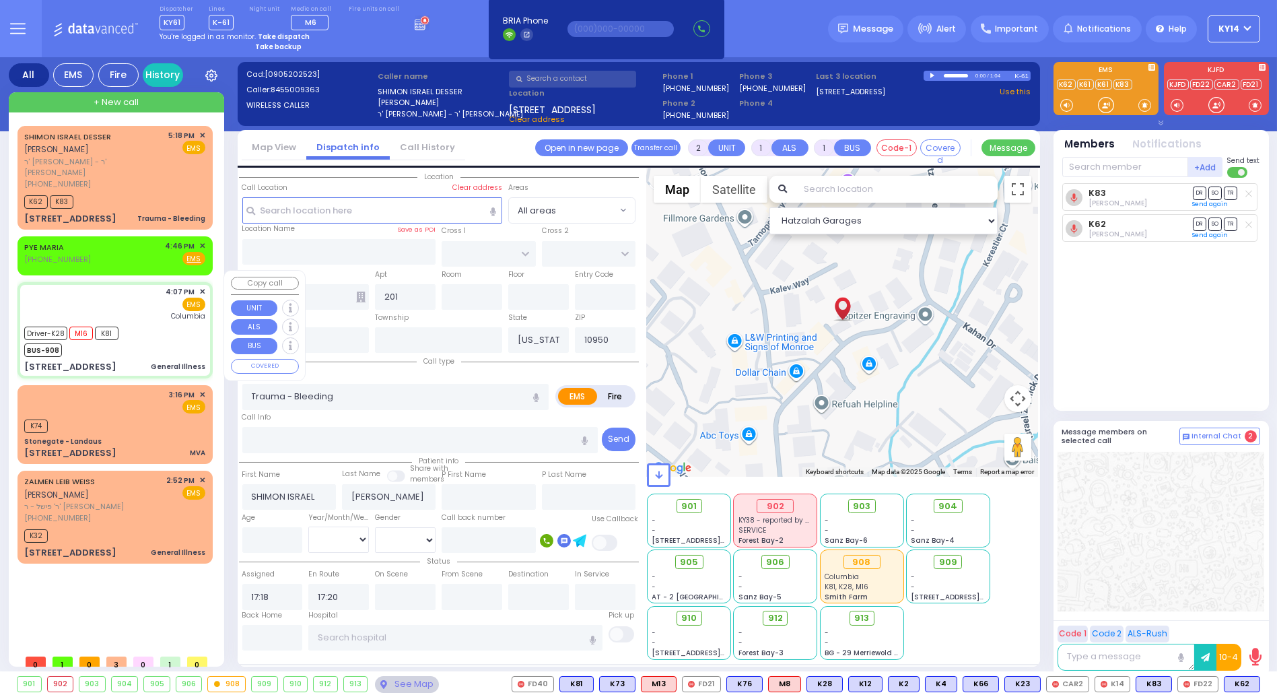
type input "6"
select select
type input "General Illness"
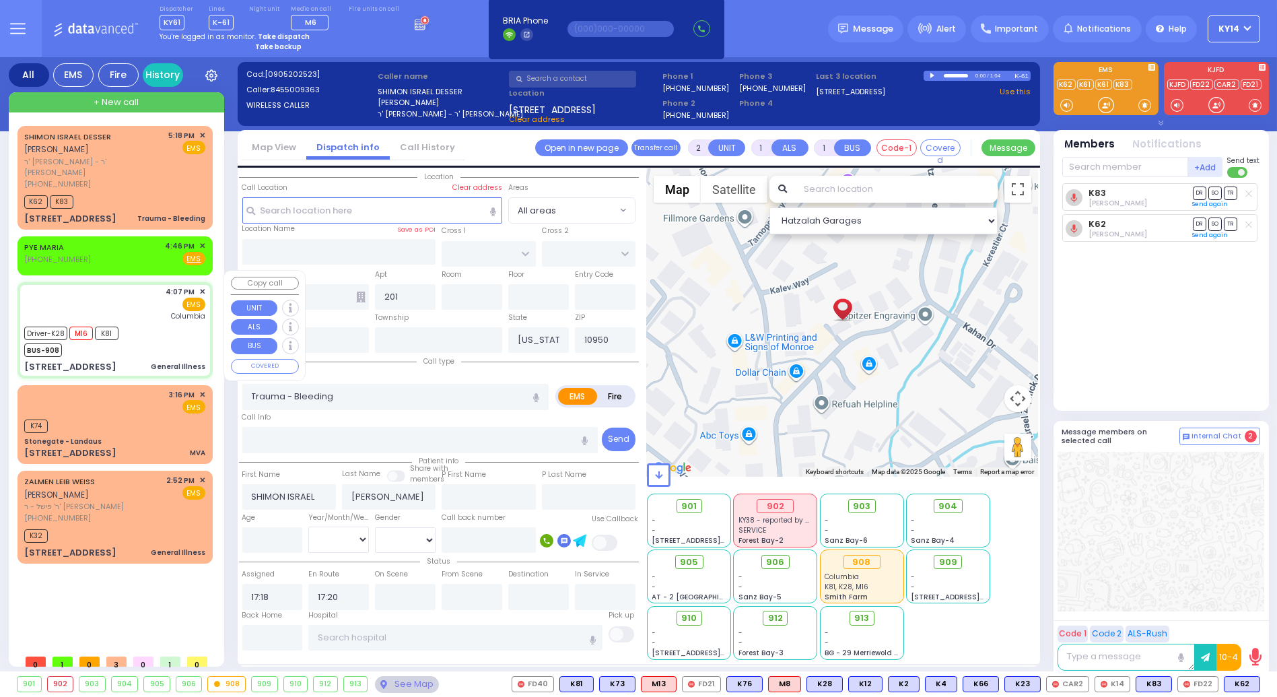
radio input "true"
type input "Chaim"
type input "Smilowitz"
type input "6"
select select "Month"
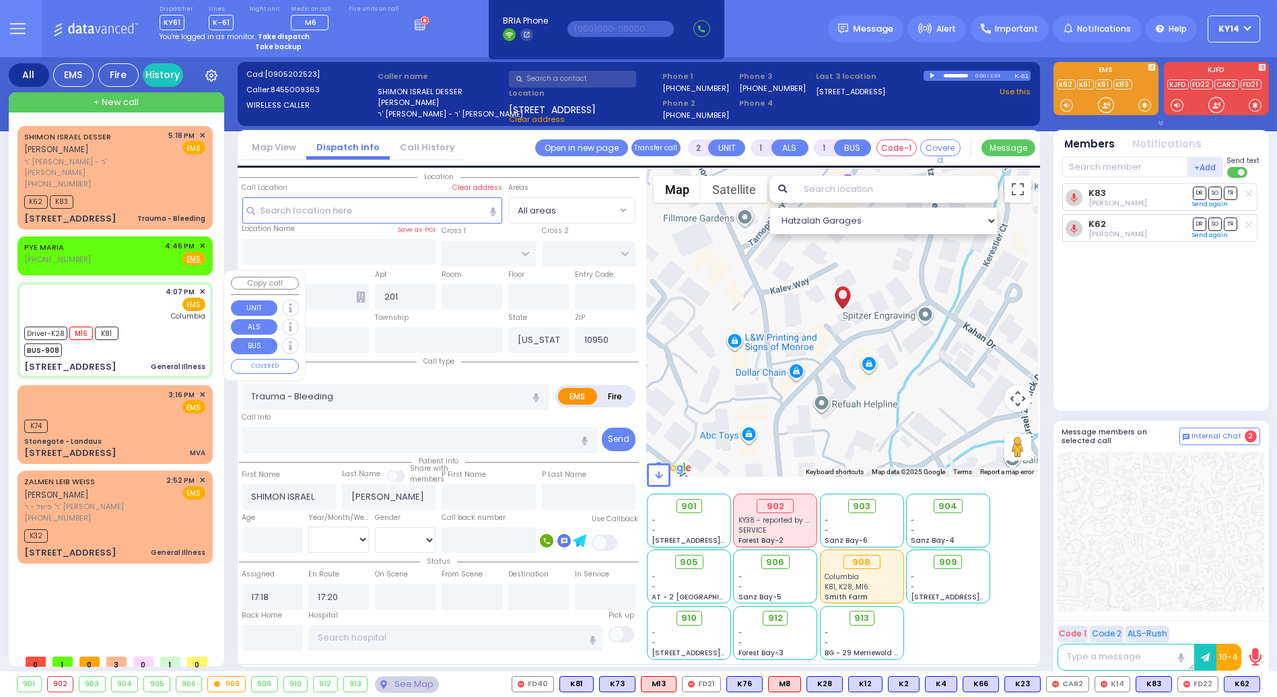
select select "[DEMOGRAPHIC_DATA]"
type input "16:07"
type input "16:08"
type input "16:10"
type input "16:30"
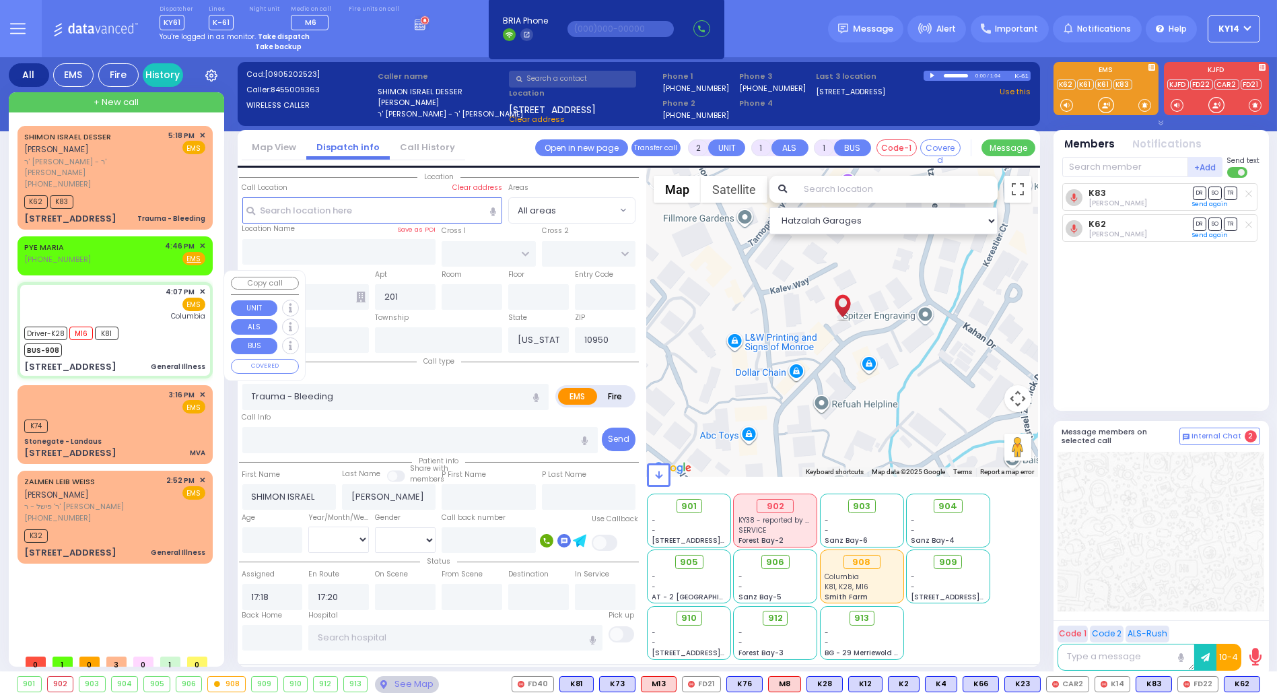
type input "17:15"
type input "17:25"
type input "New York Presbyterian Hospital- Columbia Campus"
select select "Hatzalah Garages"
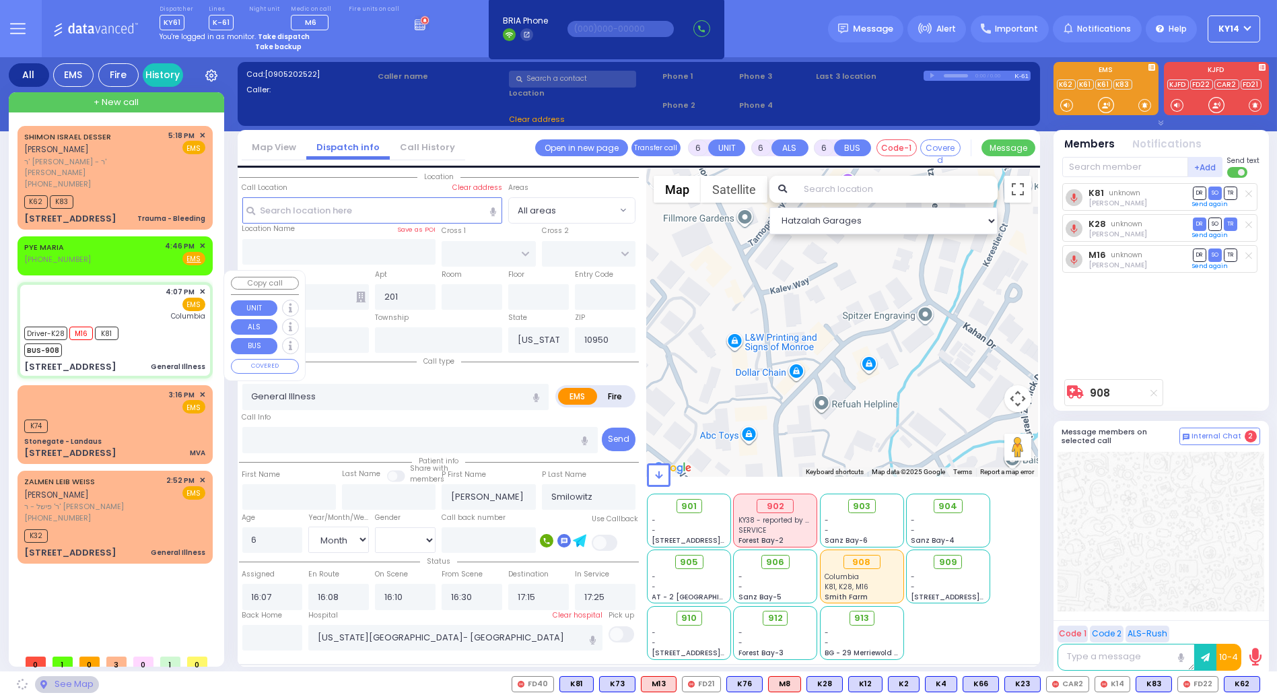
type input "STRAWBERRY DR"
type input "BRIARWAY ST"
type input "[STREET_ADDRESS]"
type input "Monroe"
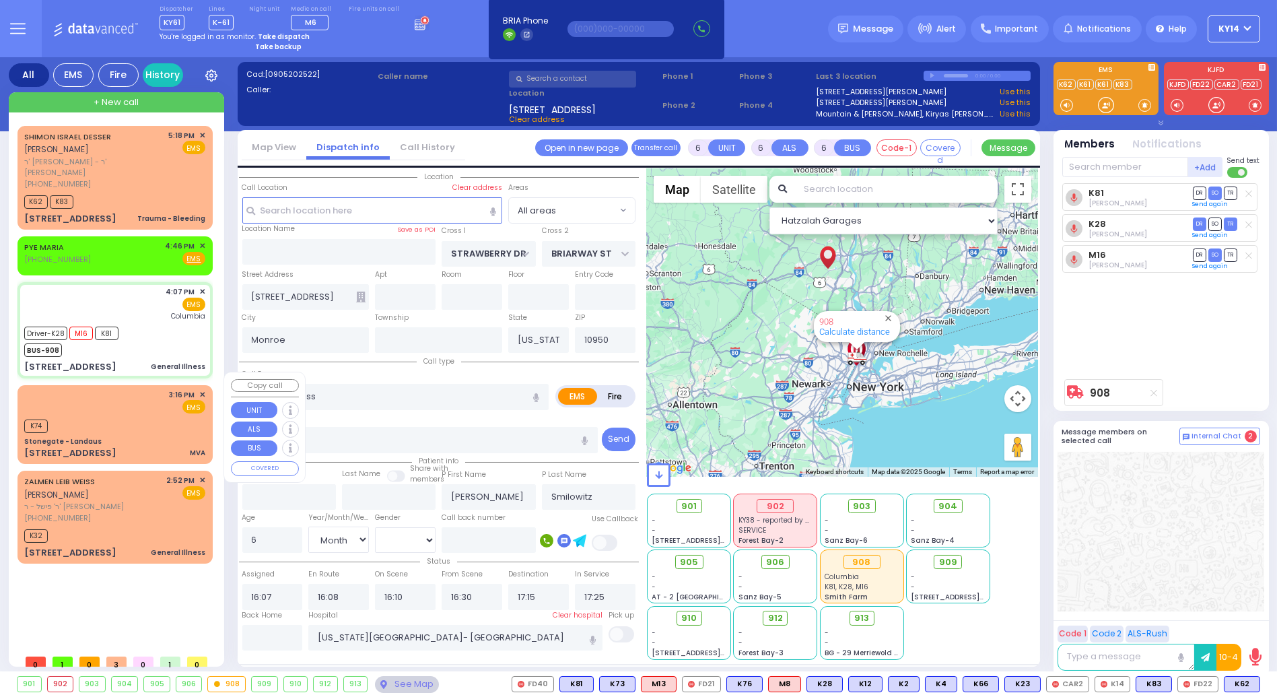
click at [133, 436] on div "Stonegate - Landaus" at bounding box center [114, 441] width 181 height 10
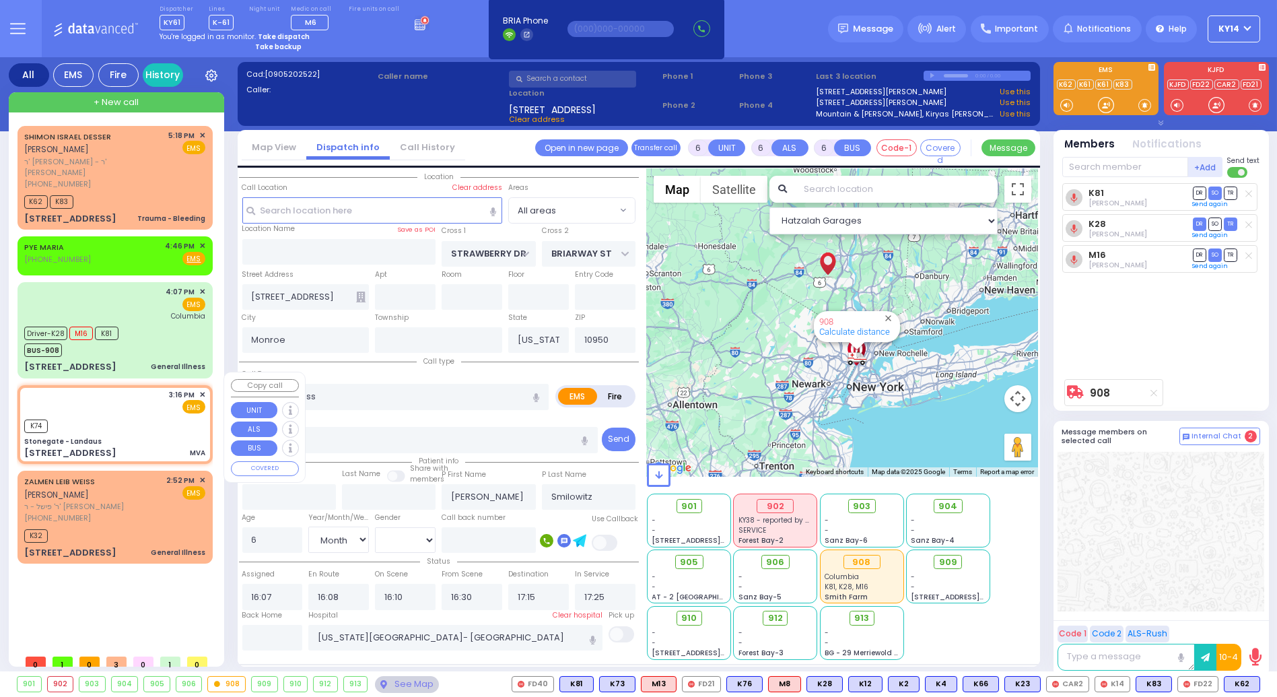
type input "4"
type input "1"
select select
type input "MVA"
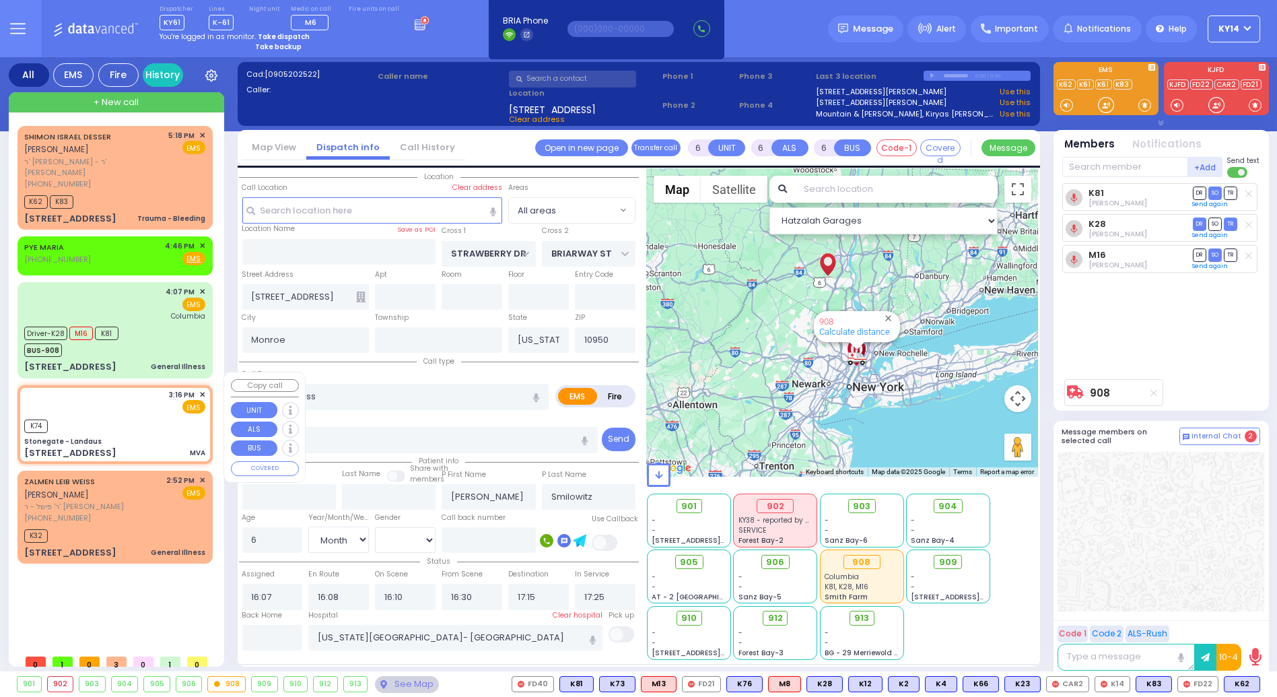
radio input "true"
select select
type input "15:16"
type input "15:17"
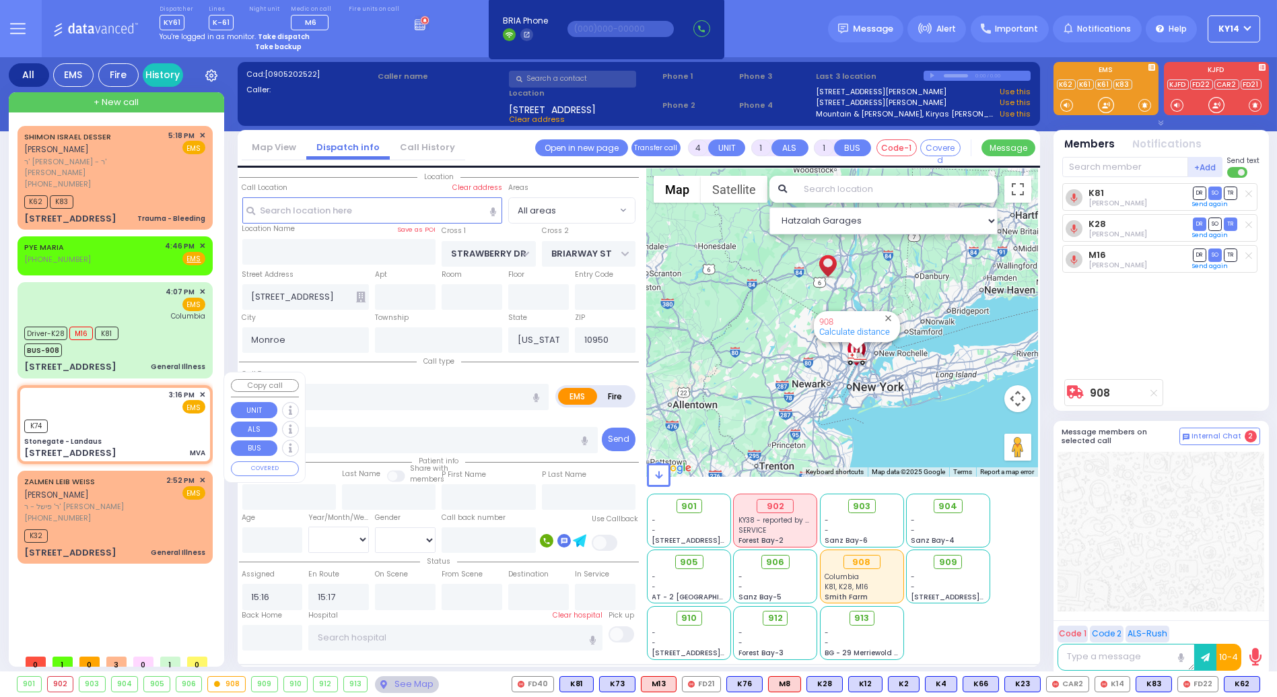
select select "Hatzalah Garages"
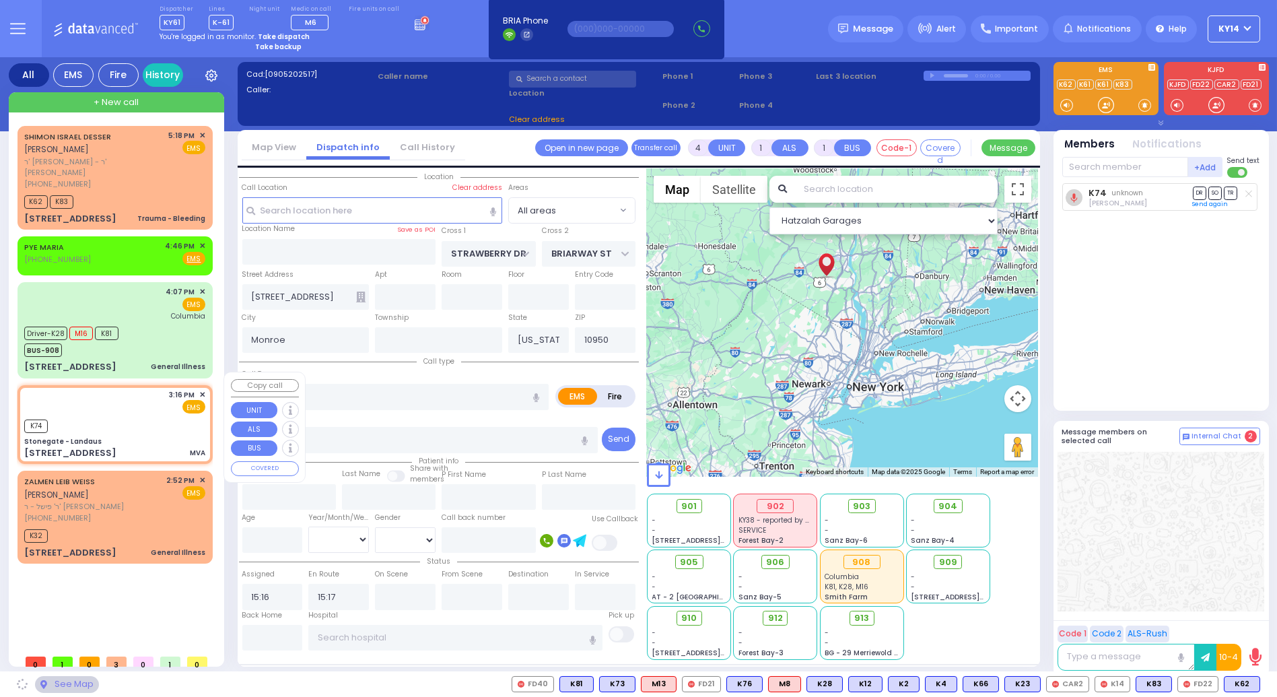
type input "Stonegate - Landaus"
type input "STATE ROUTE 208"
type input "TANAGER RD"
type input "[STREET_ADDRESS]"
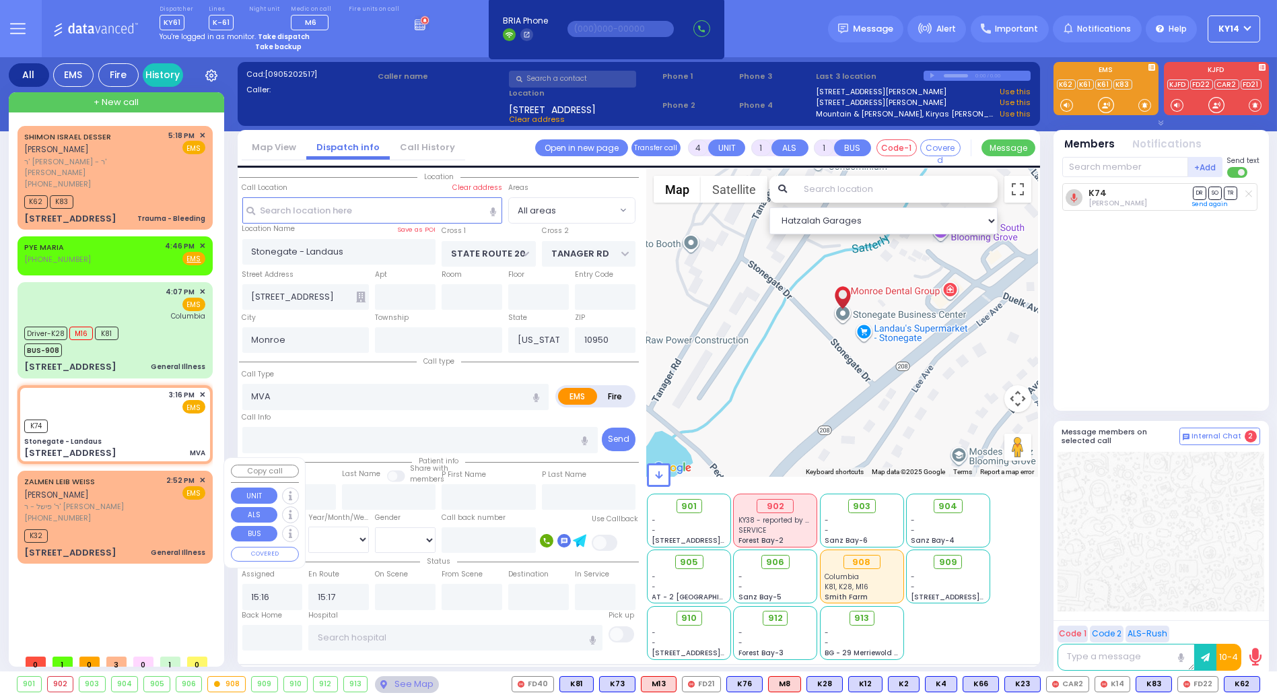
click at [145, 486] on div "ZALMEN LEIB WEISS זלמן לייב ווייס ר' פישל - ר' רפאל דערשאוויץ (845) 537-9527 2:…" at bounding box center [114, 499] width 181 height 48
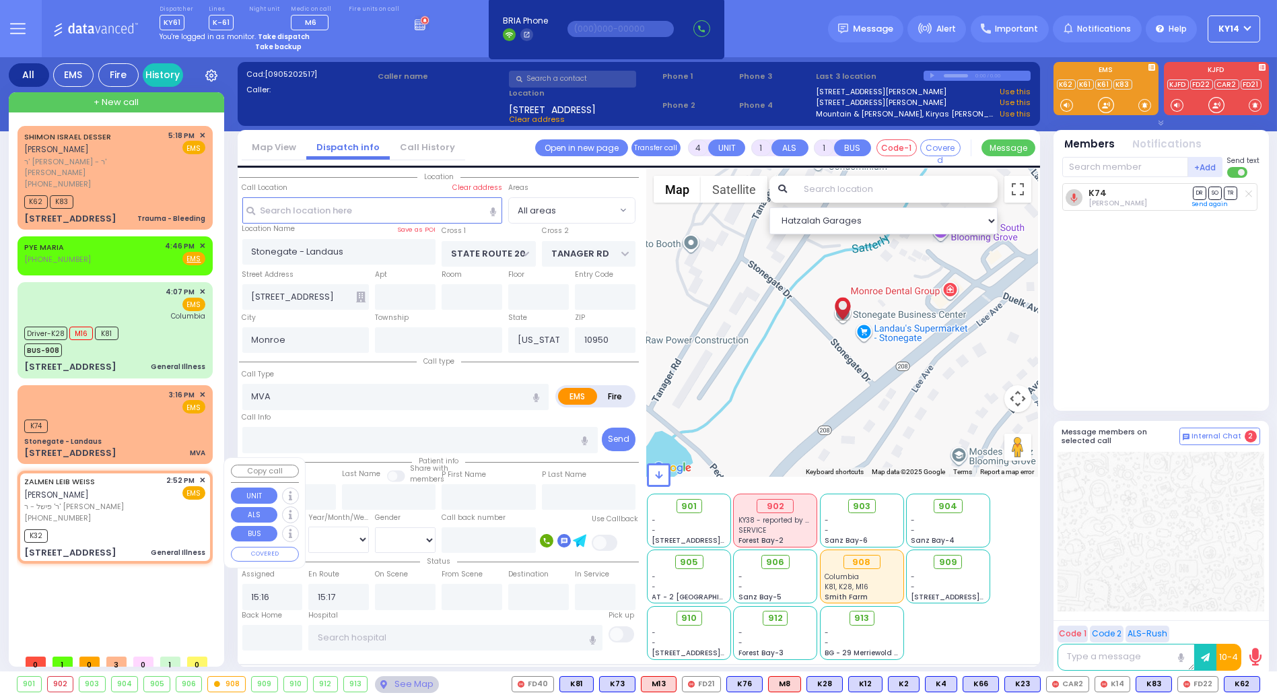
type input "1"
type input "0"
select select
type input "General Illness"
radio input "true"
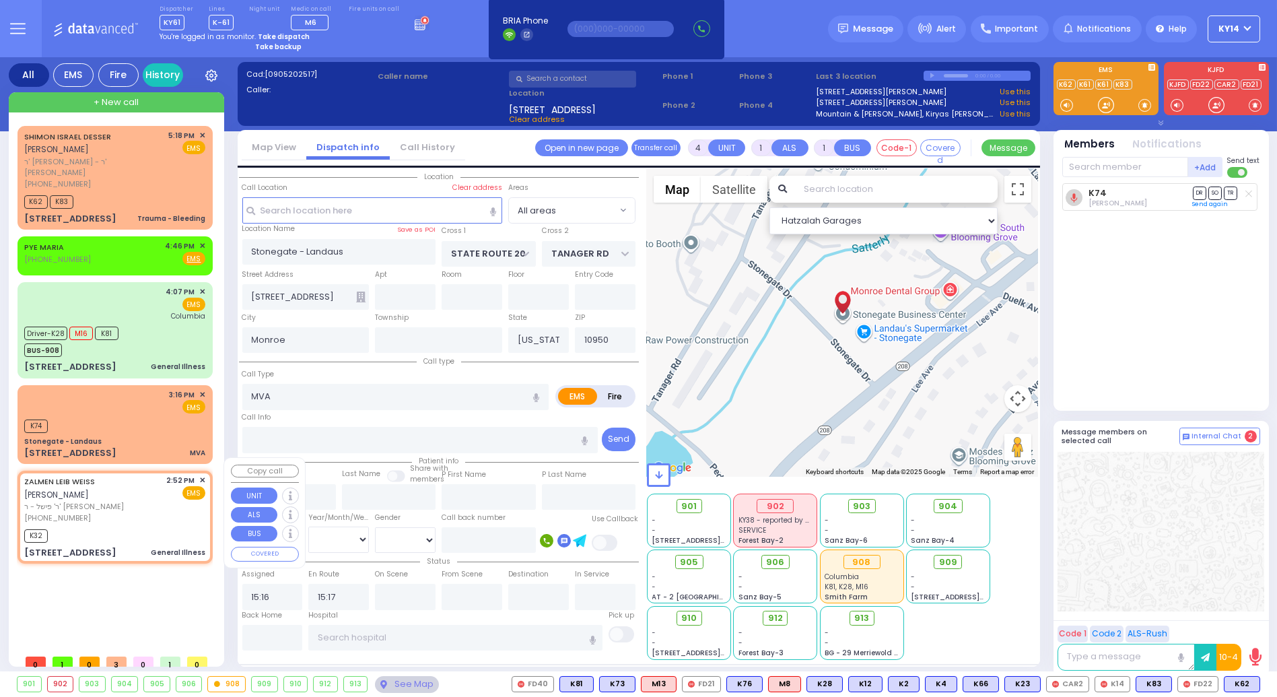
type input "[PERSON_NAME]"
select select
type input "14:52"
type input "14:57"
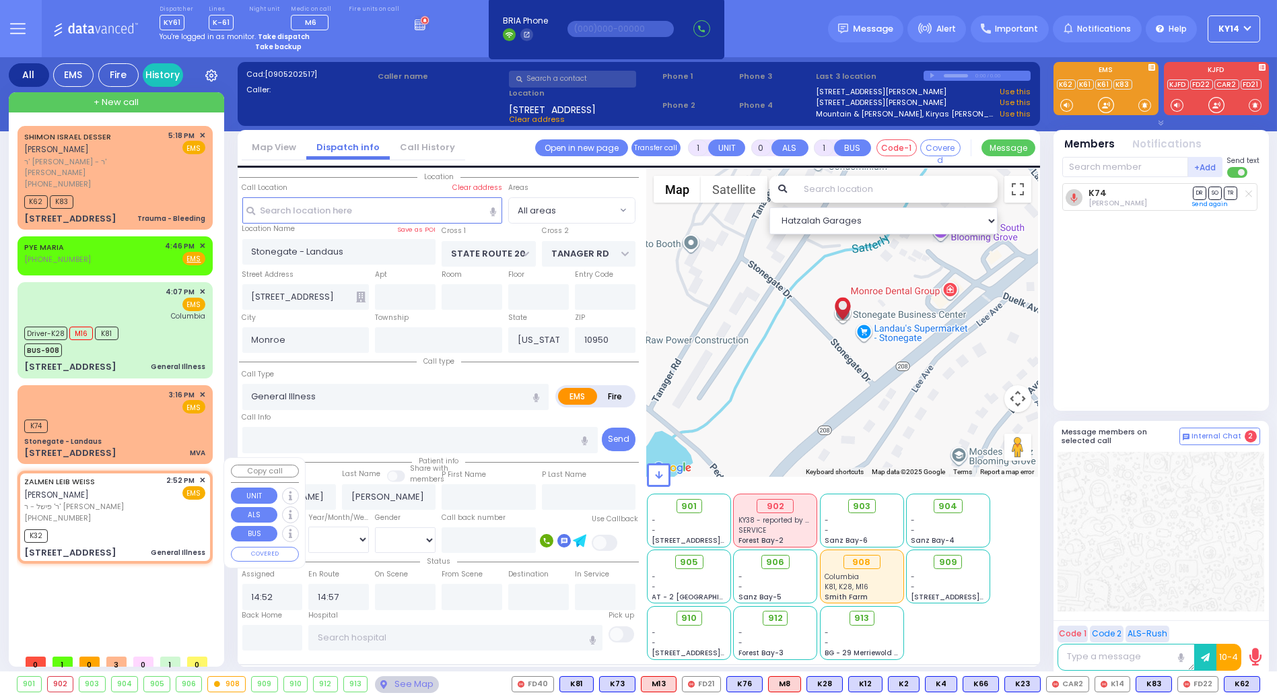
select select "Hatzalah Garages"
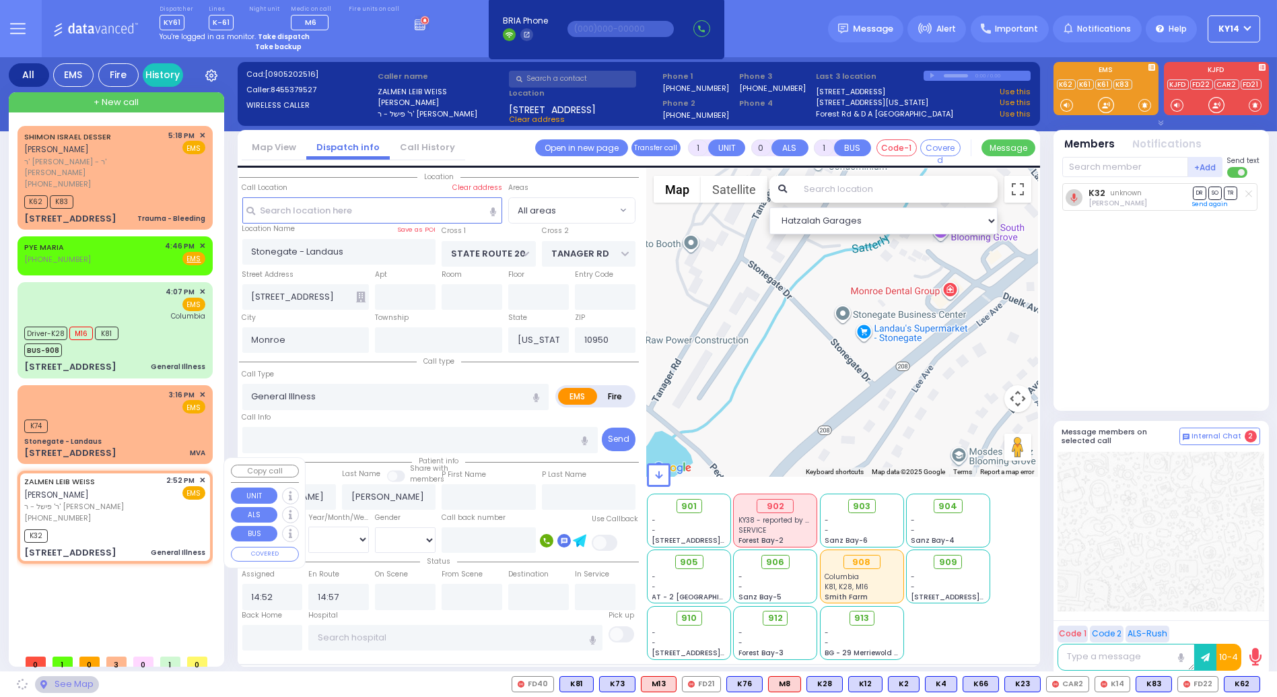
type input "[STREET_ADDRESS]"
type input "[PERSON_NAME]"
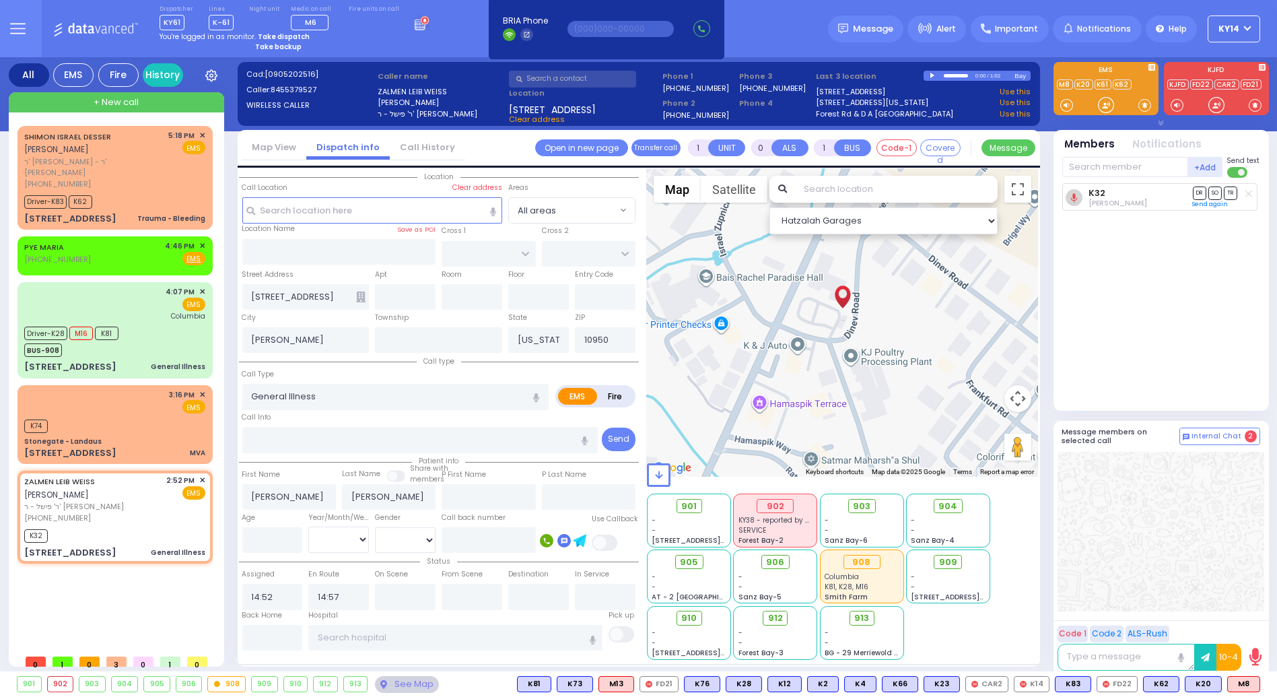
click at [383, 43] on div "Take backup" at bounding box center [342, 47] width 174 height 10
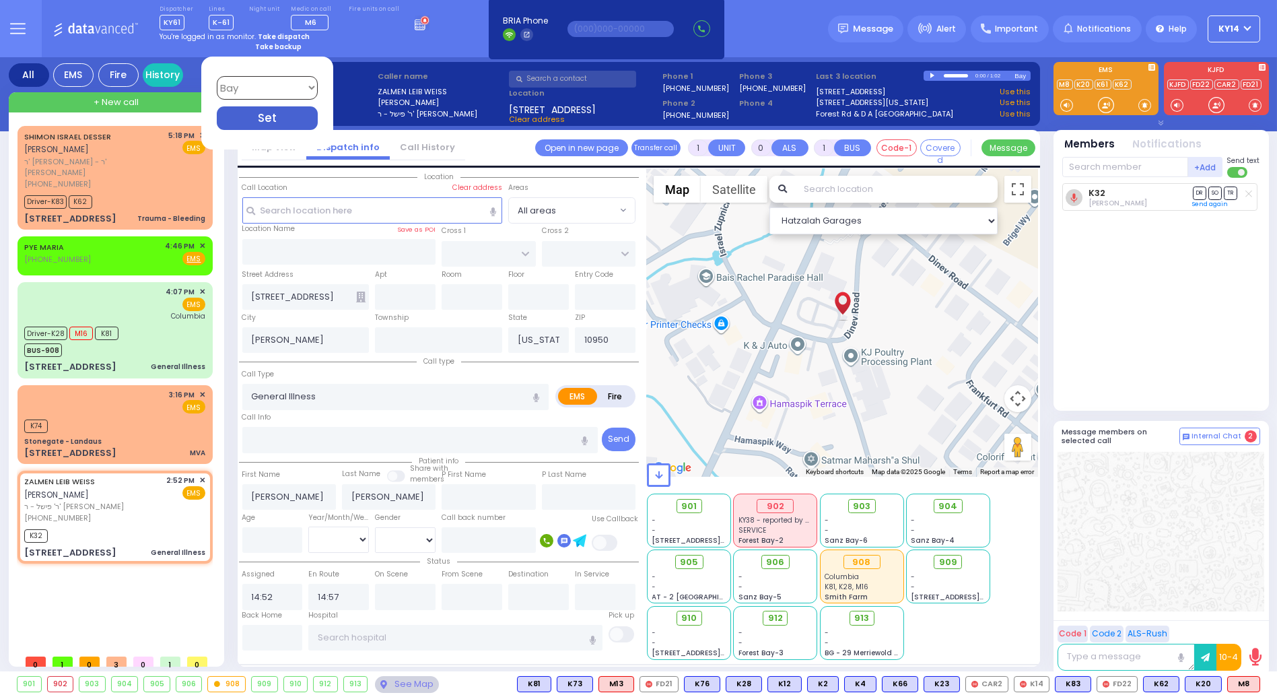
click at [345, 51] on div "Take backup" at bounding box center [342, 47] width 174 height 10
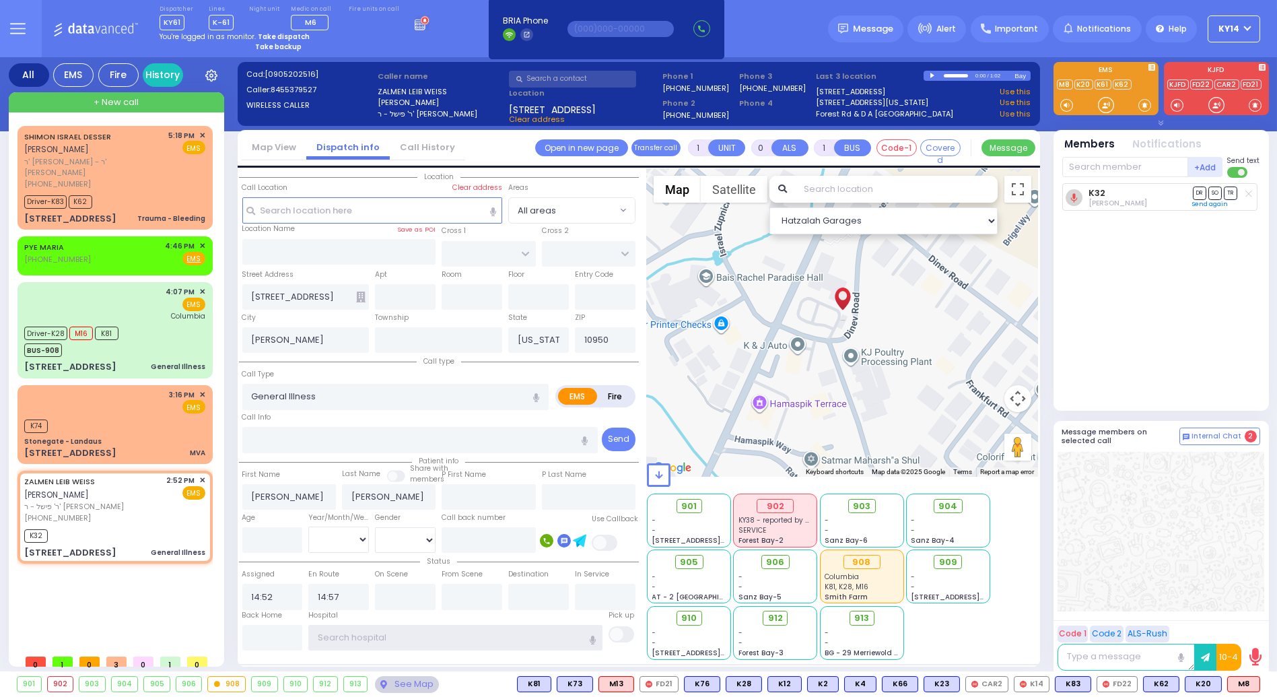
click at [329, 636] on input "text" at bounding box center [455, 638] width 294 height 26
click at [129, 592] on div "SHIMON ISRAEL DESSER שמעון ישראל דעסער ר' חיים דוד - ר' יעקב יצחק שטוהל (845) 5…" at bounding box center [118, 387] width 201 height 522
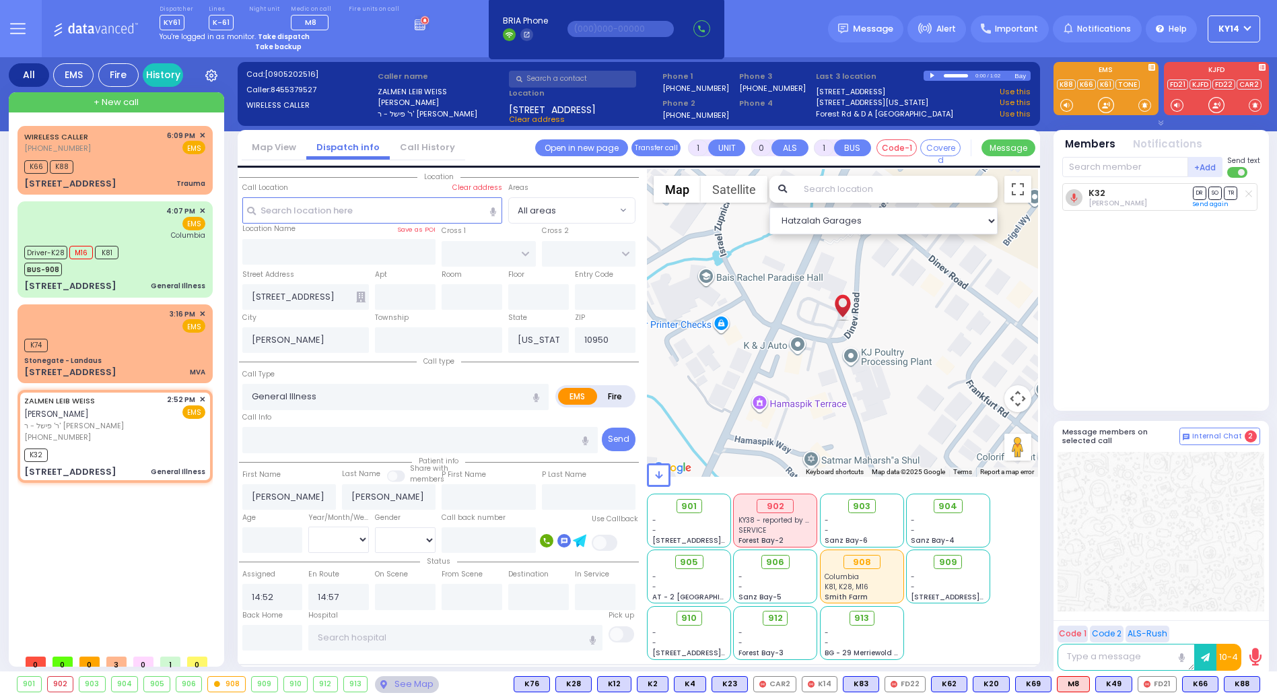
select select
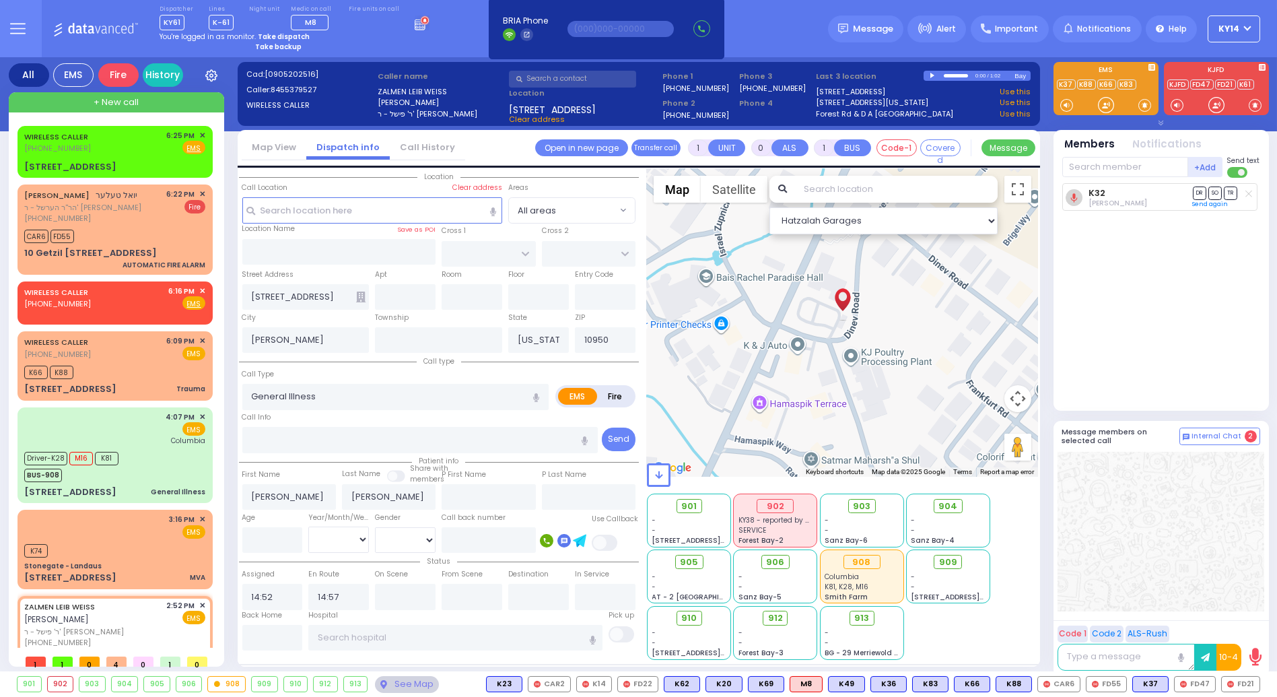
click at [117, 65] on div "Fire" at bounding box center [118, 75] width 40 height 24
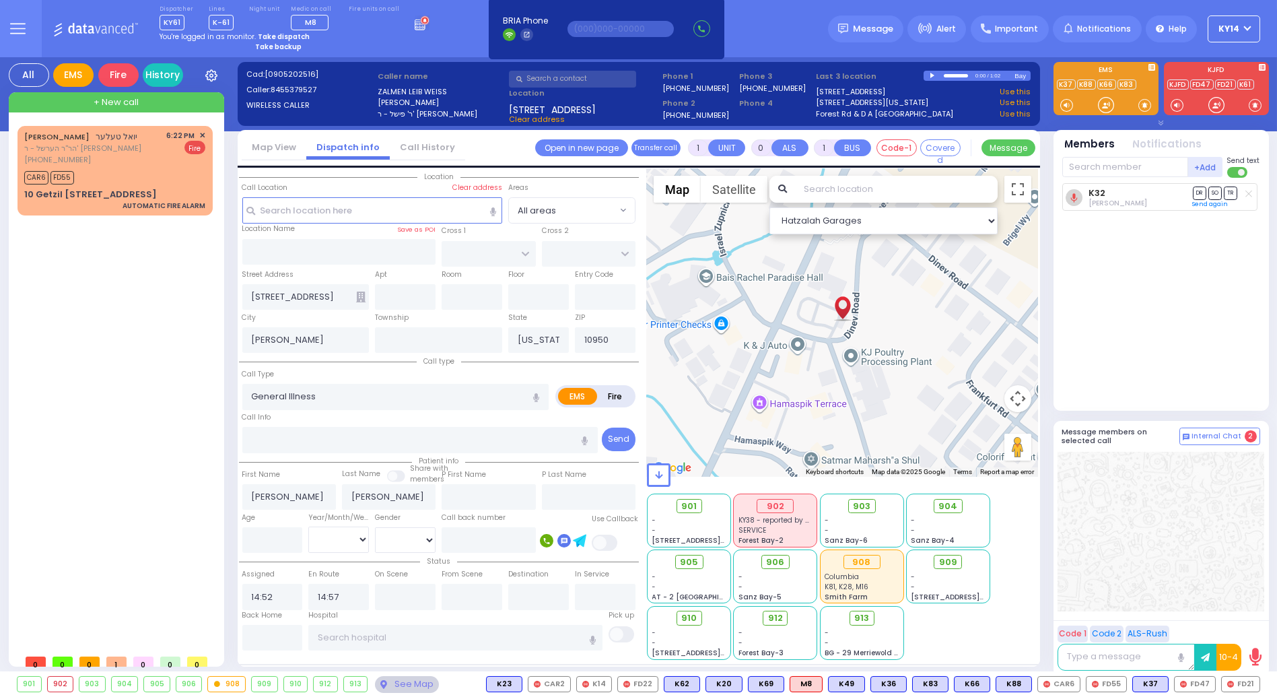
drag, startPoint x: 77, startPoint y: 72, endPoint x: 92, endPoint y: 70, distance: 15.6
click at [84, 72] on div "EMS" at bounding box center [73, 75] width 40 height 24
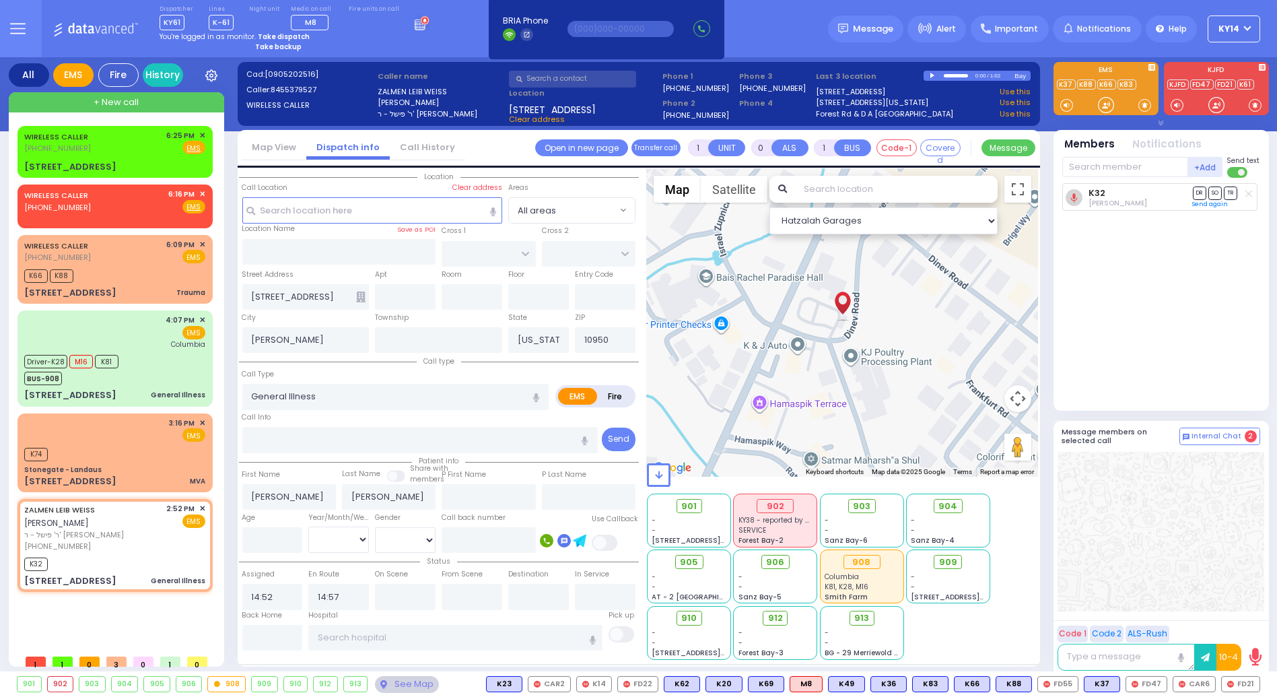
click at [32, 75] on div "All" at bounding box center [29, 75] width 40 height 24
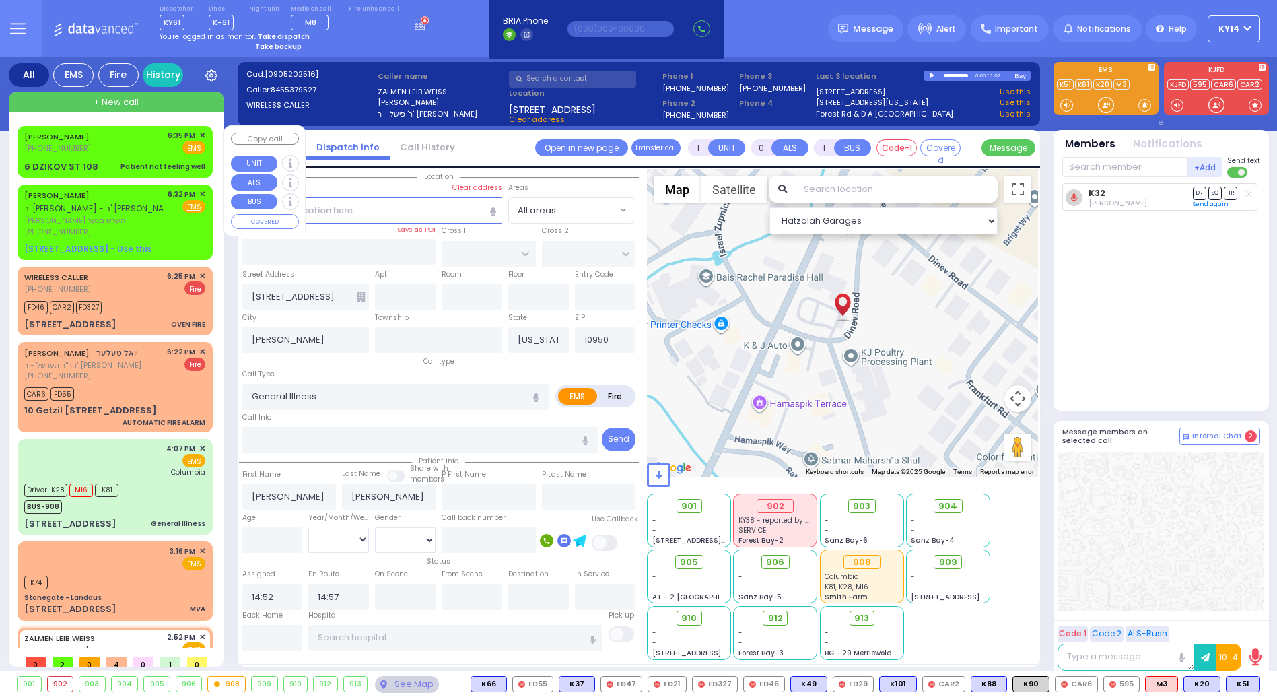
select select
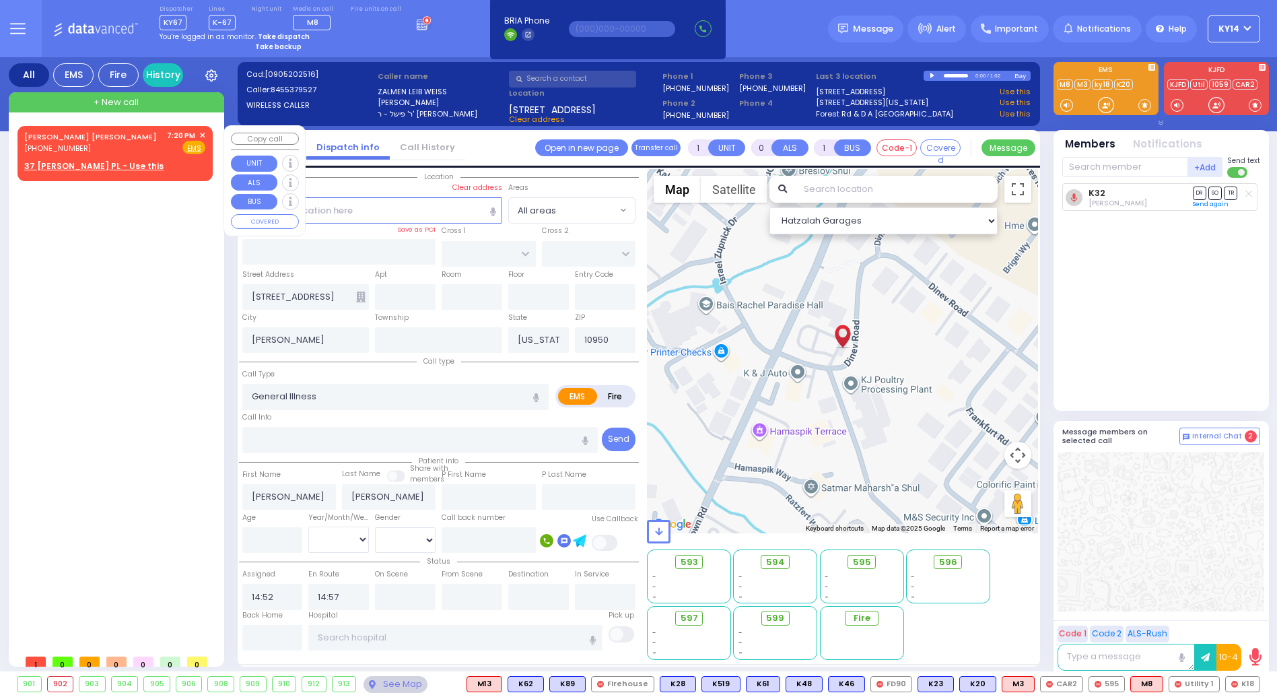
select select
